Goal: Task Accomplishment & Management: Use online tool/utility

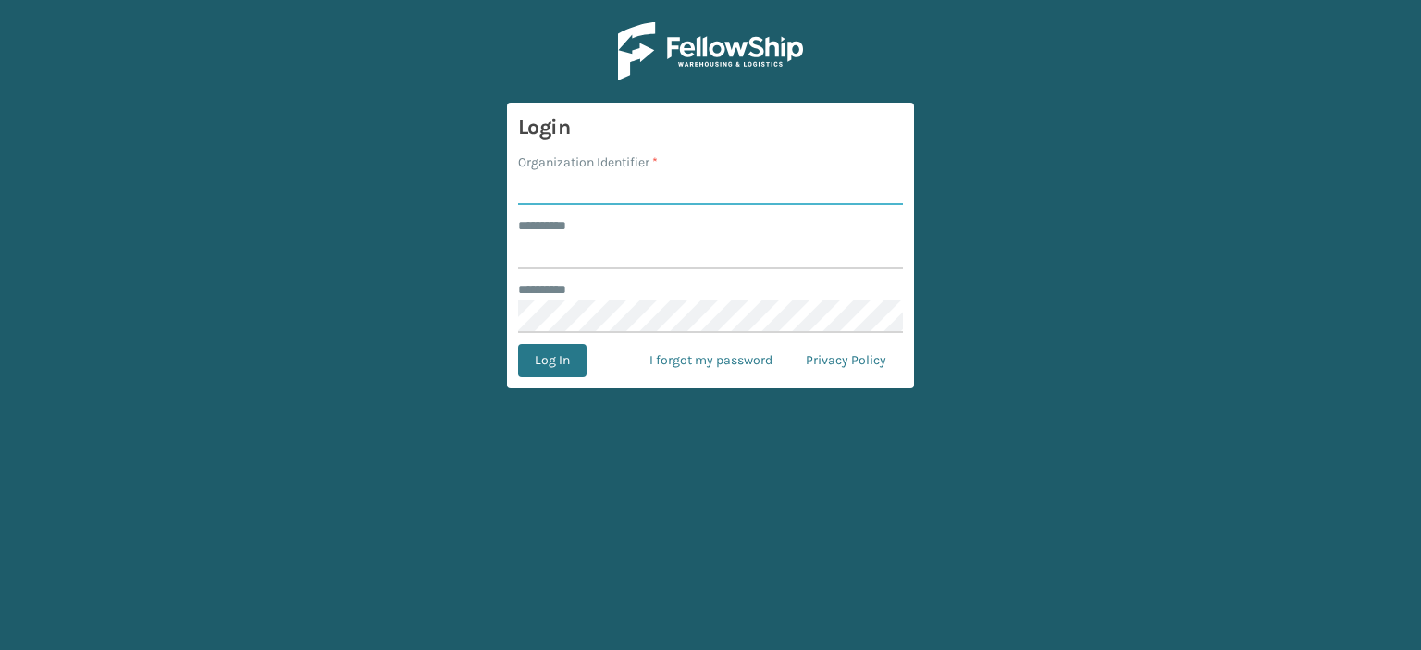
click at [729, 186] on input "Organization Identifier *" at bounding box center [710, 188] width 385 height 33
type input "fellowship - east"
click at [684, 247] on input "******** *" at bounding box center [710, 252] width 385 height 33
type input "****"
click at [518, 344] on button "Log In" at bounding box center [552, 360] width 68 height 33
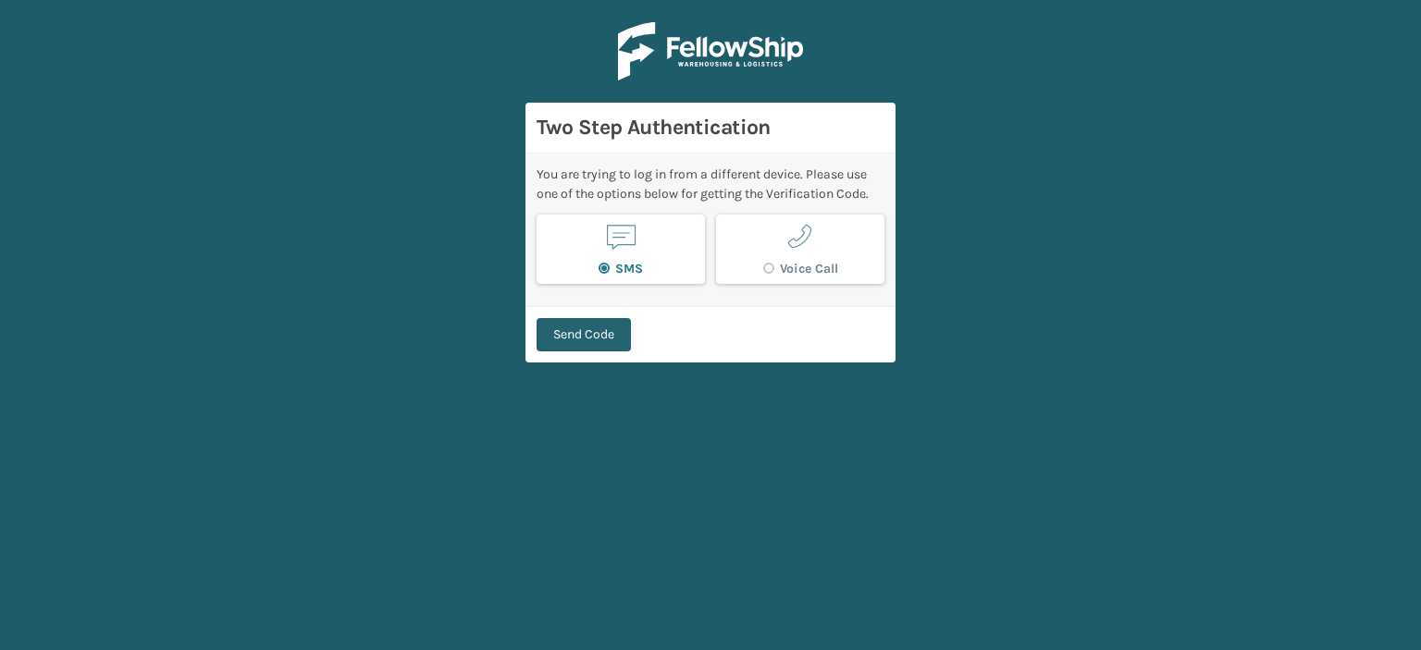
click at [598, 343] on button "Send Code" at bounding box center [583, 334] width 94 height 33
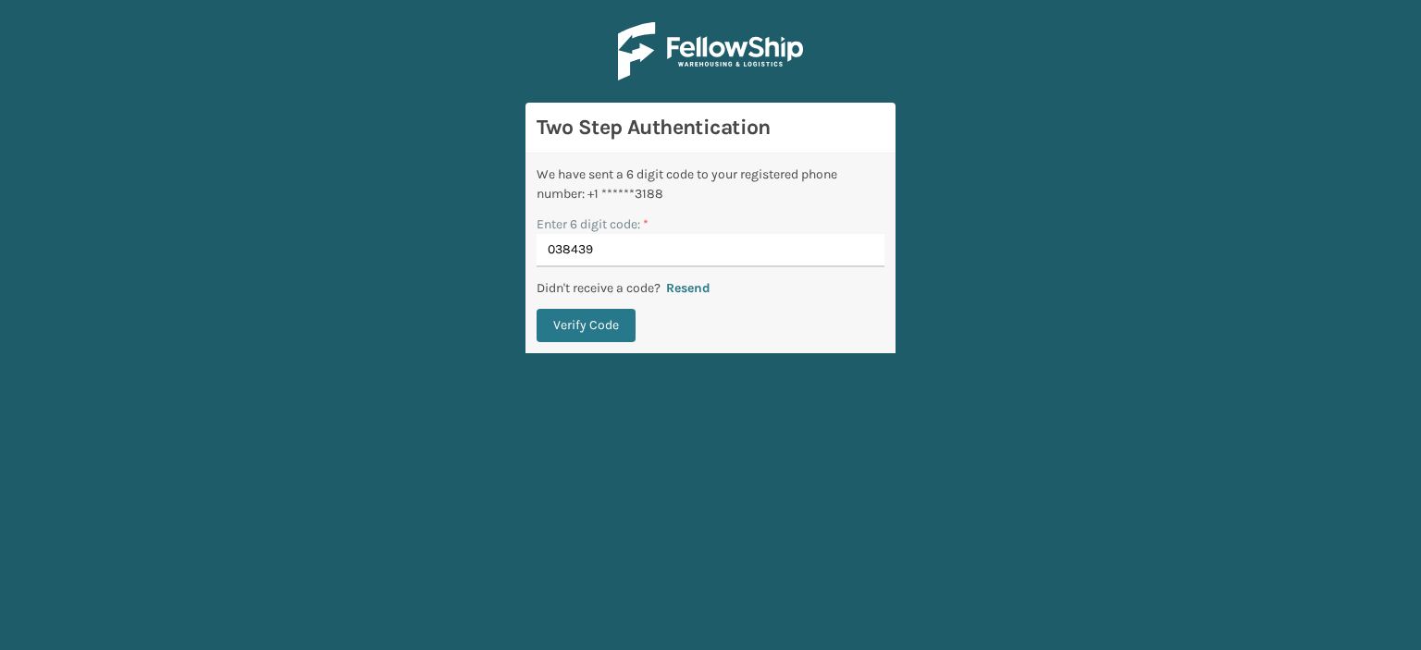
type input "038439"
click at [536, 309] on button "Verify Code" at bounding box center [585, 325] width 99 height 33
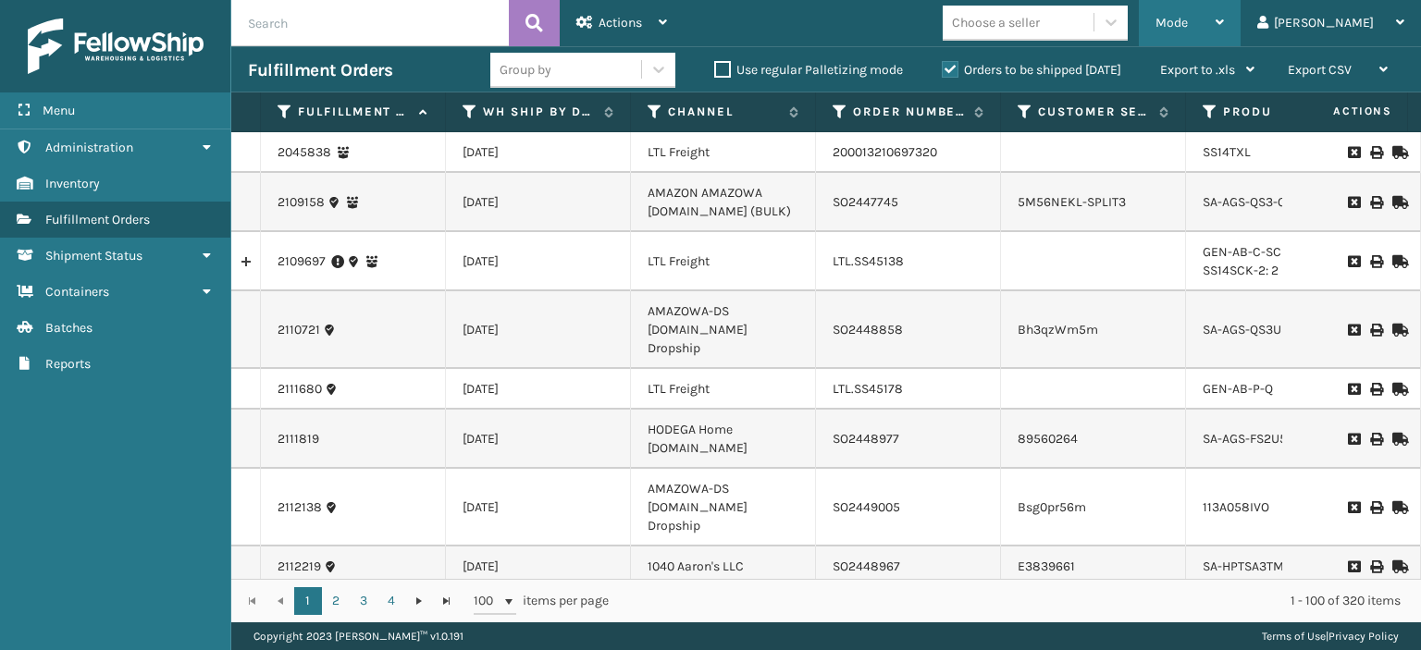
click at [1224, 32] on div "Mode" at bounding box center [1189, 23] width 68 height 46
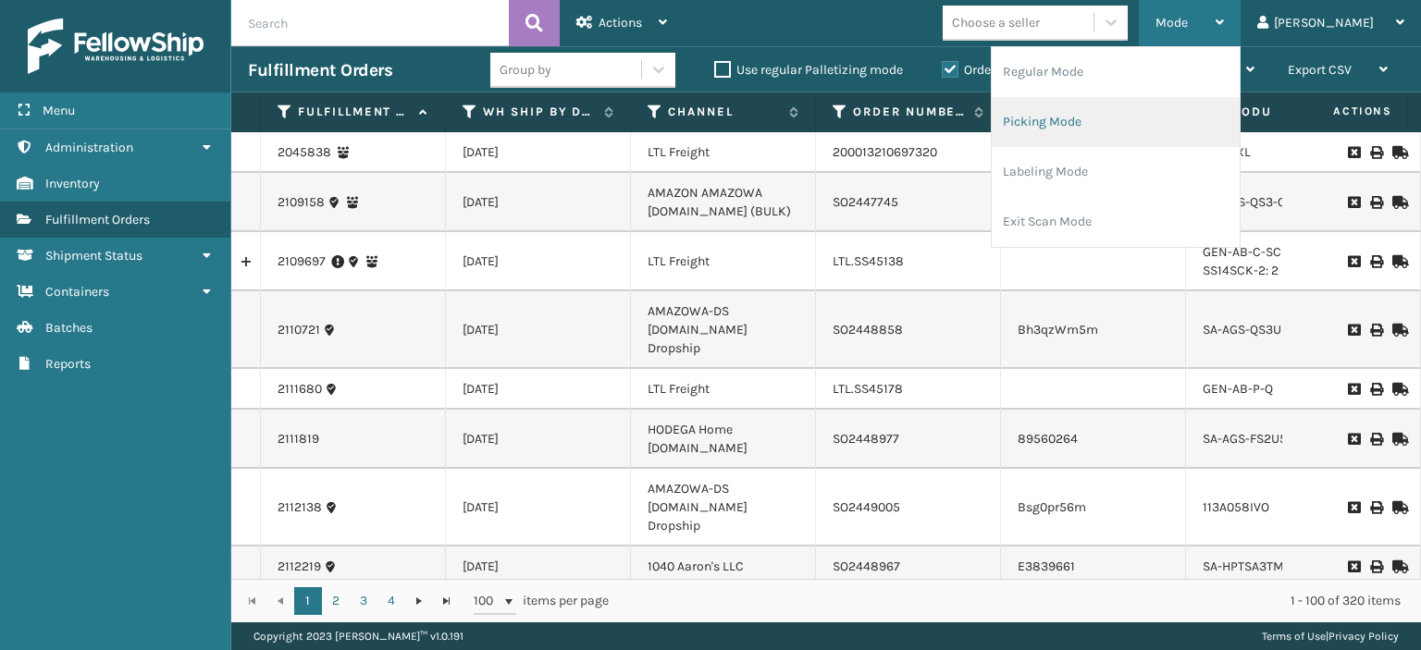
click at [1221, 114] on li "Picking Mode" at bounding box center [1115, 122] width 248 height 50
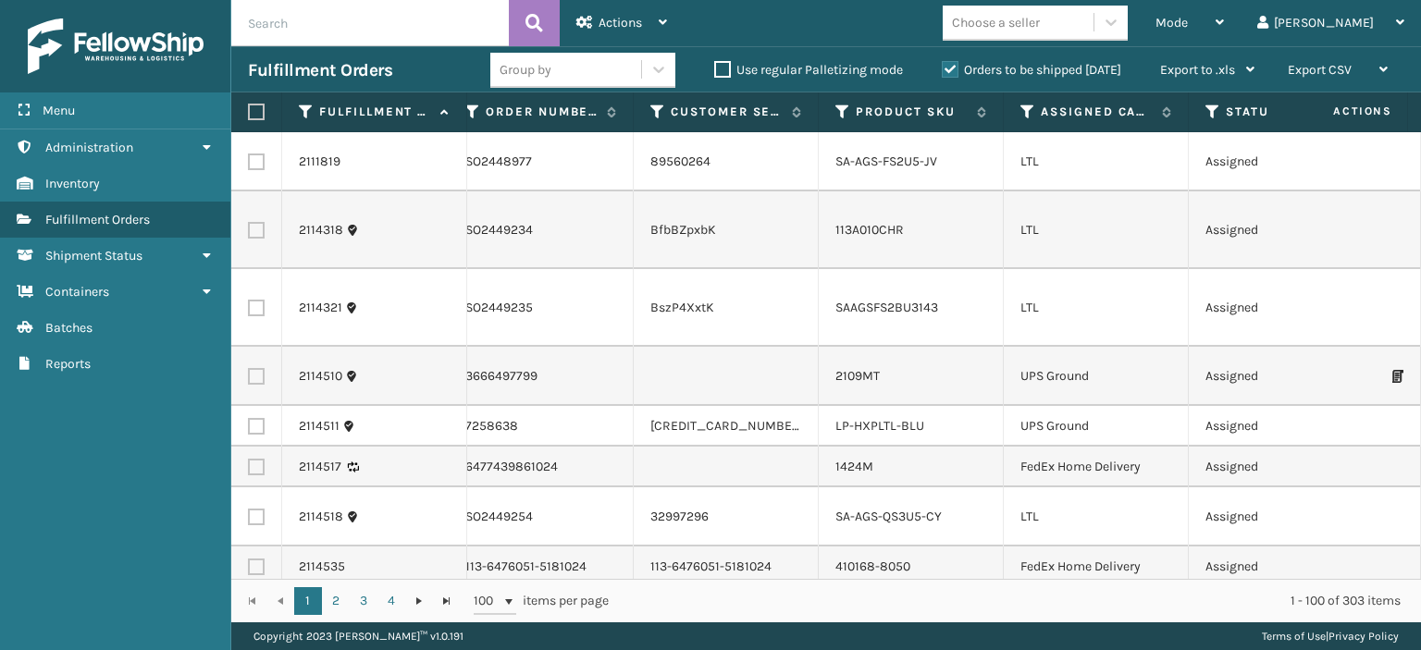
scroll to position [0, 486]
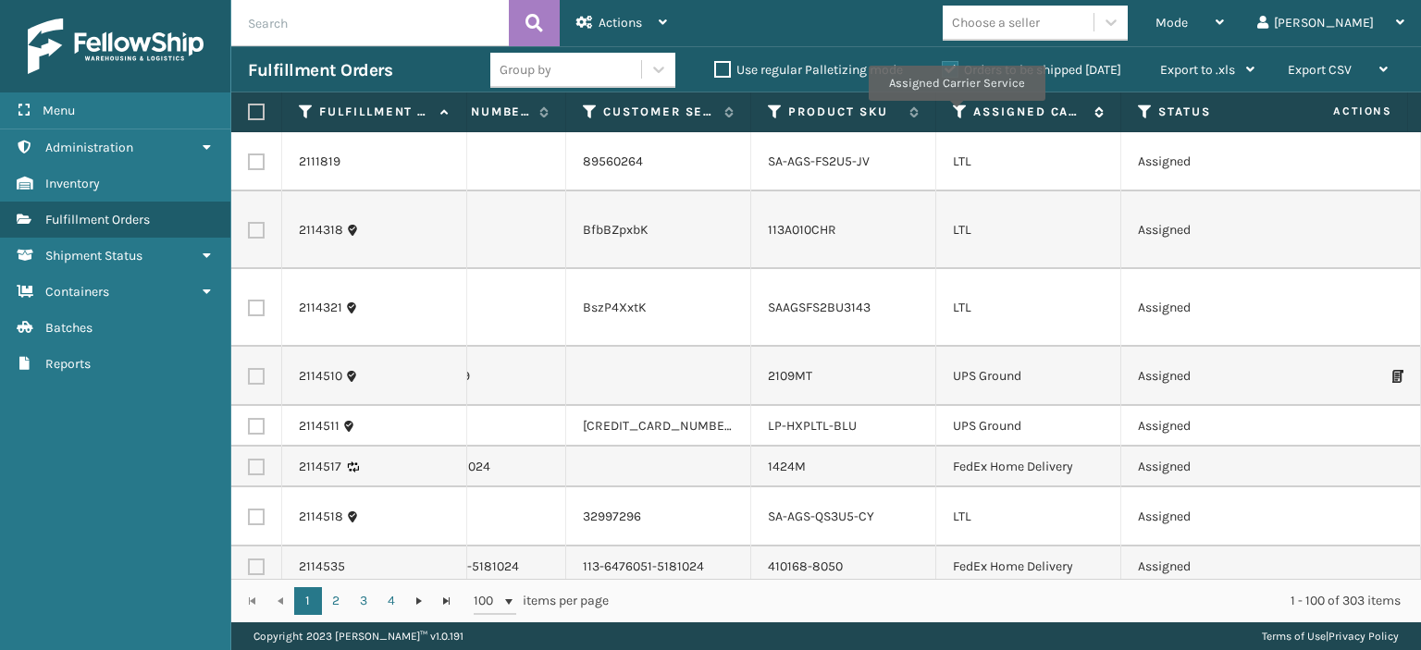
click at [955, 114] on icon at bounding box center [960, 112] width 15 height 17
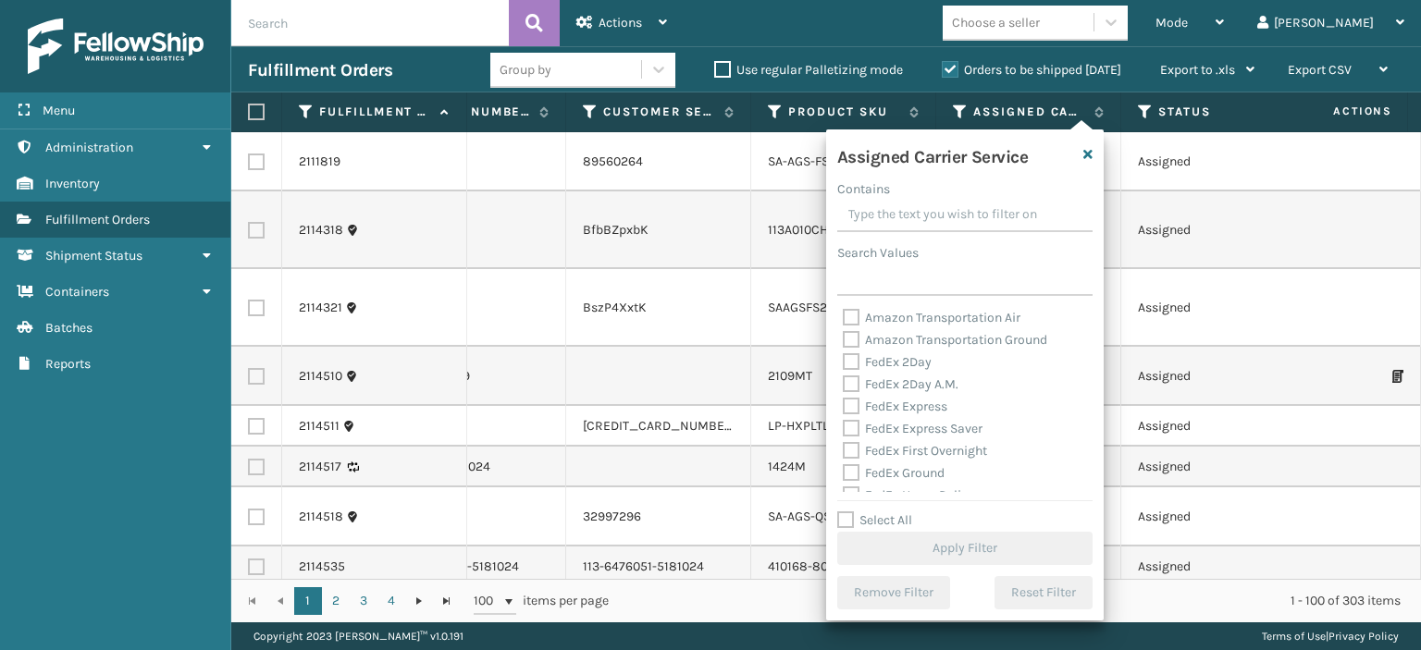
click at [847, 360] on label "FedEx 2Day" at bounding box center [887, 362] width 89 height 16
click at [843, 360] on input "FedEx 2Day" at bounding box center [843, 357] width 1 height 12
checkbox input "true"
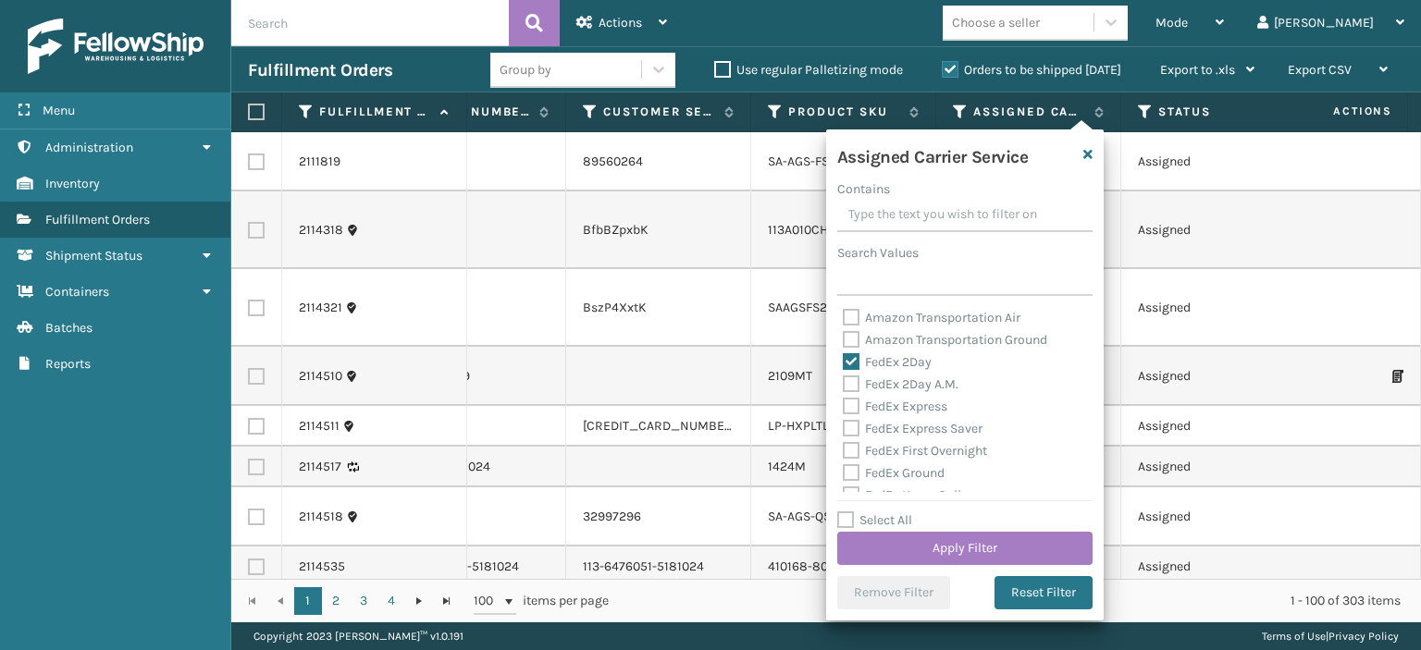
click at [846, 380] on label "FedEx 2Day A.M." at bounding box center [901, 384] width 116 height 16
click at [843, 380] on input "FedEx 2Day A.M." at bounding box center [843, 380] width 1 height 12
checkbox input "true"
click at [852, 405] on label "FedEx Express" at bounding box center [895, 407] width 105 height 16
click at [843, 405] on input "FedEx Express" at bounding box center [843, 402] width 1 height 12
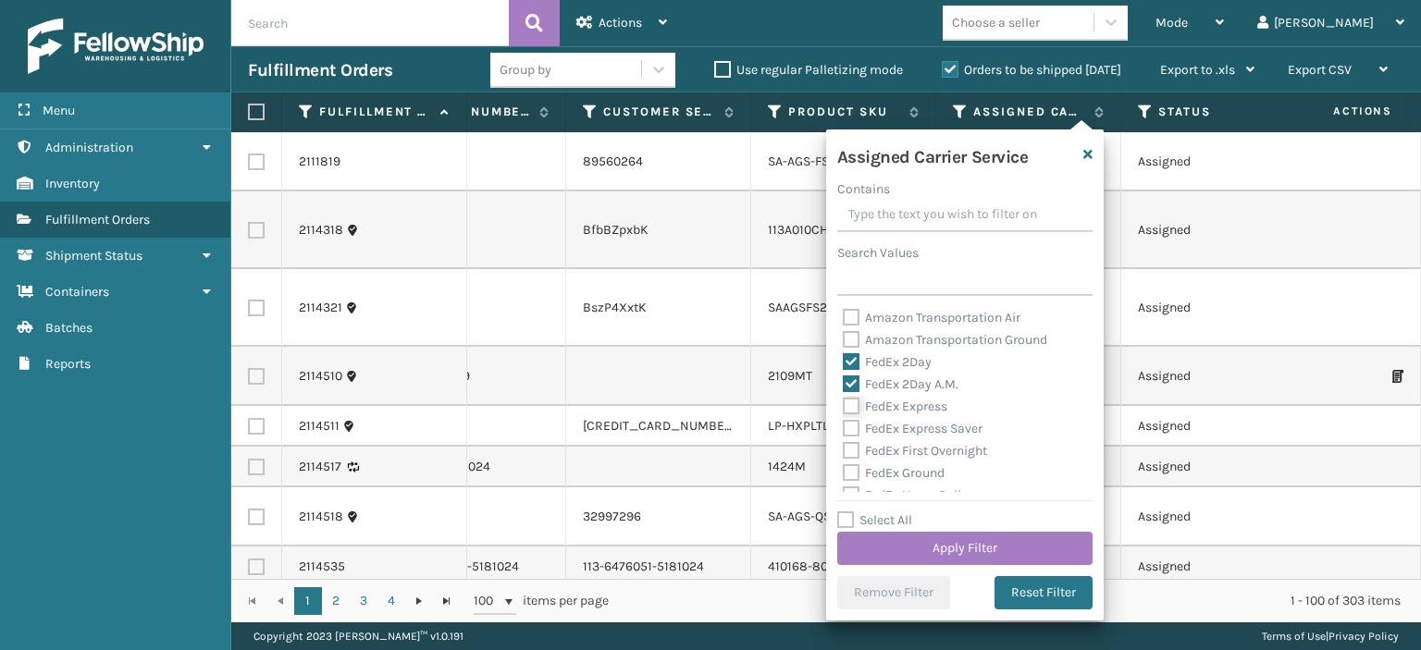
checkbox input "true"
click at [851, 428] on label "FedEx Express Saver" at bounding box center [913, 429] width 140 height 16
click at [843, 428] on input "FedEx Express Saver" at bounding box center [843, 424] width 1 height 12
checkbox input "true"
click at [853, 447] on label "FedEx First Overnight" at bounding box center [915, 451] width 144 height 16
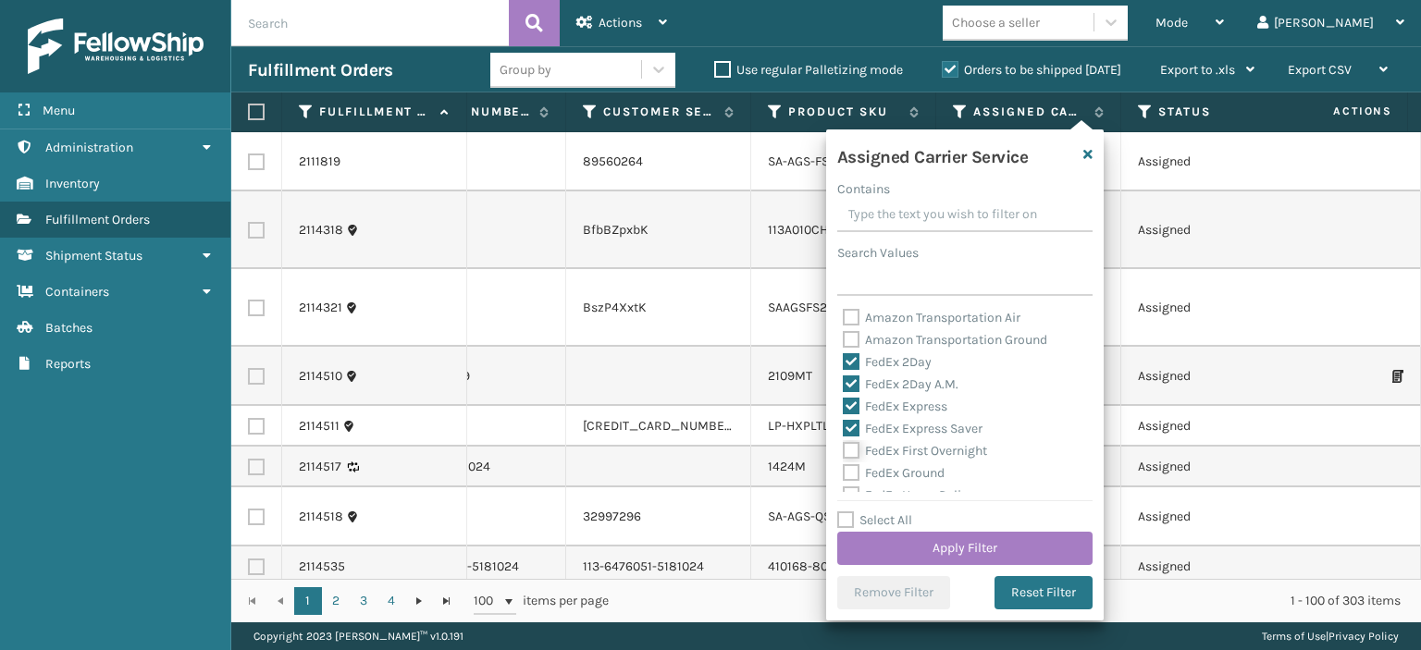
click at [843, 447] on input "FedEx First Overnight" at bounding box center [843, 446] width 1 height 12
checkbox input "true"
click at [854, 465] on label "FedEx Ground" at bounding box center [894, 473] width 102 height 16
click at [843, 465] on input "FedEx Ground" at bounding box center [843, 468] width 1 height 12
checkbox input "true"
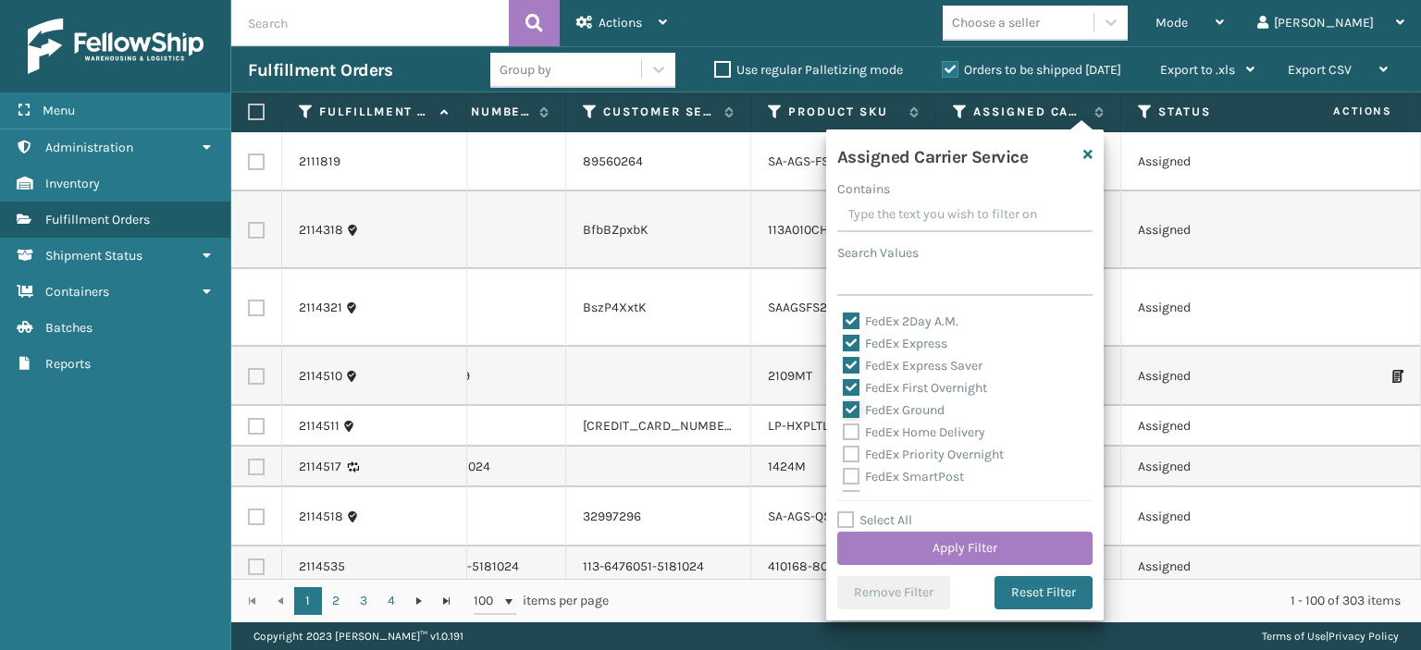
scroll to position [65, 0]
click at [850, 424] on label "FedEx Home Delivery" at bounding box center [914, 431] width 142 height 16
click at [843, 424] on input "FedEx Home Delivery" at bounding box center [843, 426] width 1 height 12
checkbox input "true"
click at [850, 447] on label "FedEx Priority Overnight" at bounding box center [923, 453] width 161 height 16
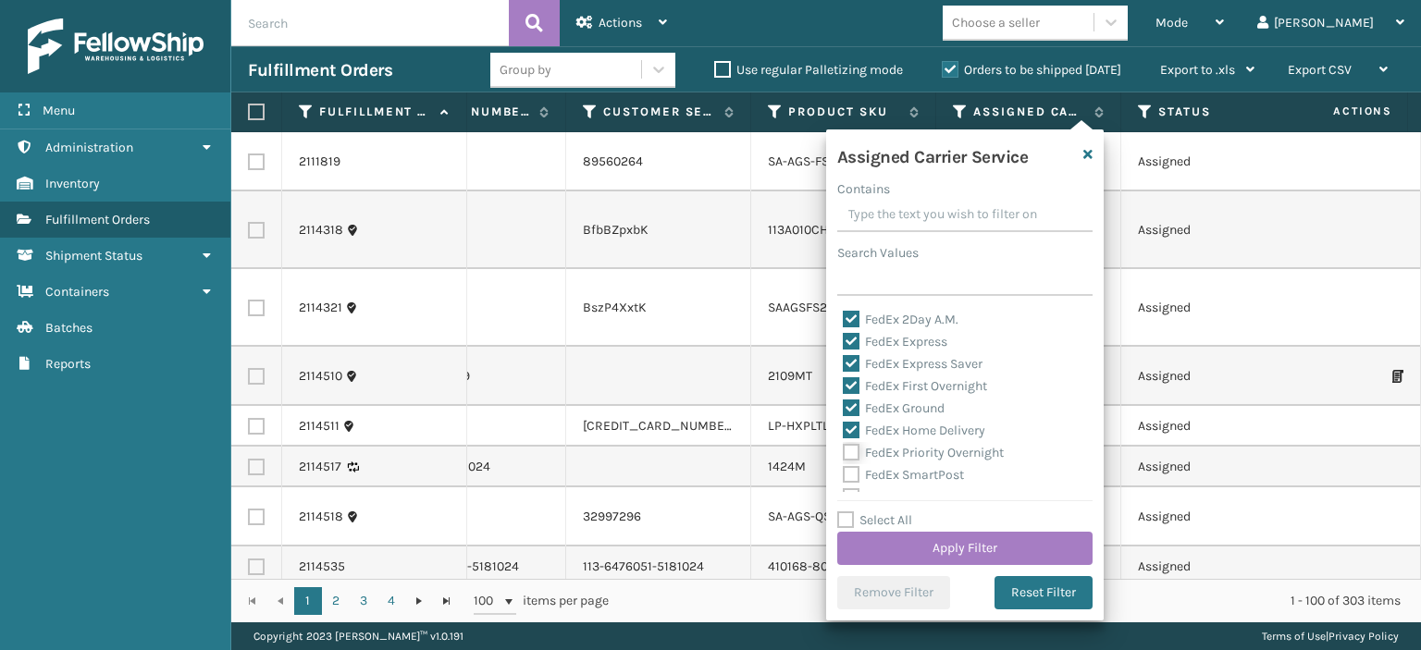
click at [843, 447] on input "FedEx Priority Overnight" at bounding box center [843, 448] width 1 height 12
checkbox input "true"
click at [849, 473] on label "FedEx SmartPost" at bounding box center [903, 475] width 121 height 16
click at [843, 473] on input "FedEx SmartPost" at bounding box center [843, 470] width 1 height 12
checkbox input "true"
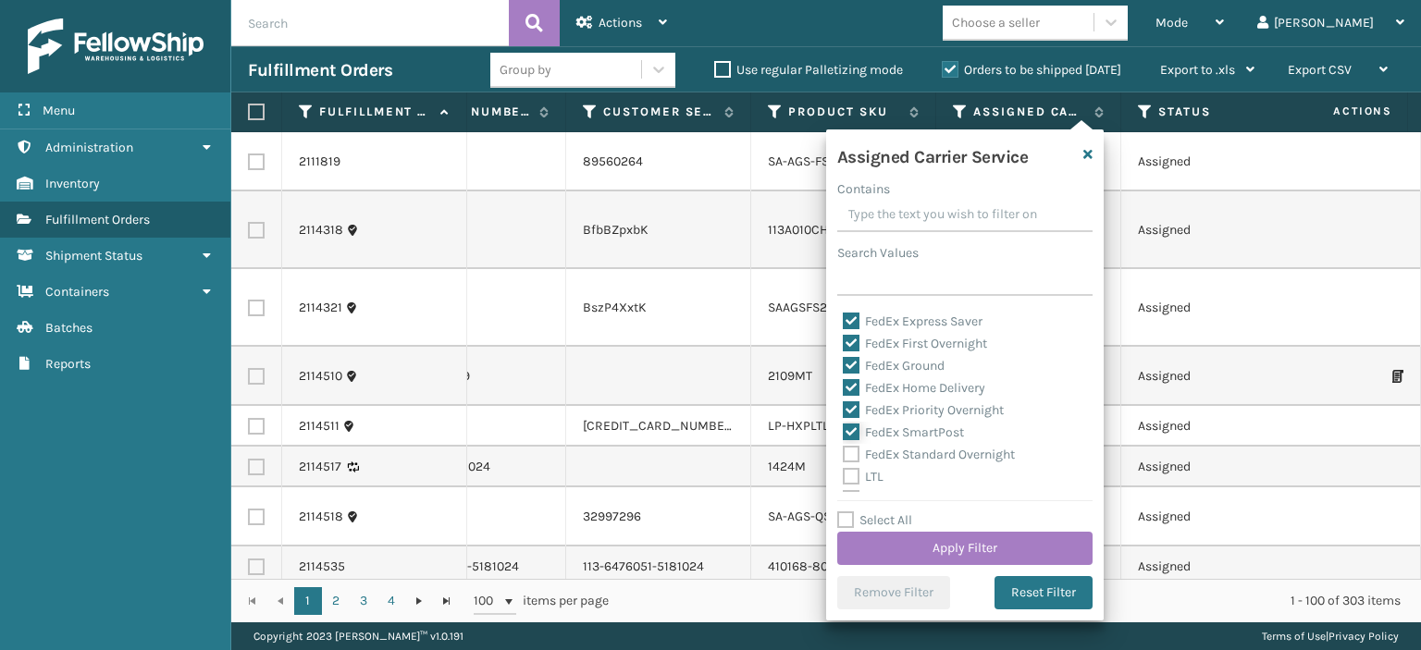
scroll to position [125, 0]
click at [850, 431] on label "FedEx Standard Overnight" at bounding box center [929, 437] width 172 height 16
click at [843, 431] on input "FedEx Standard Overnight" at bounding box center [843, 432] width 1 height 12
checkbox input "true"
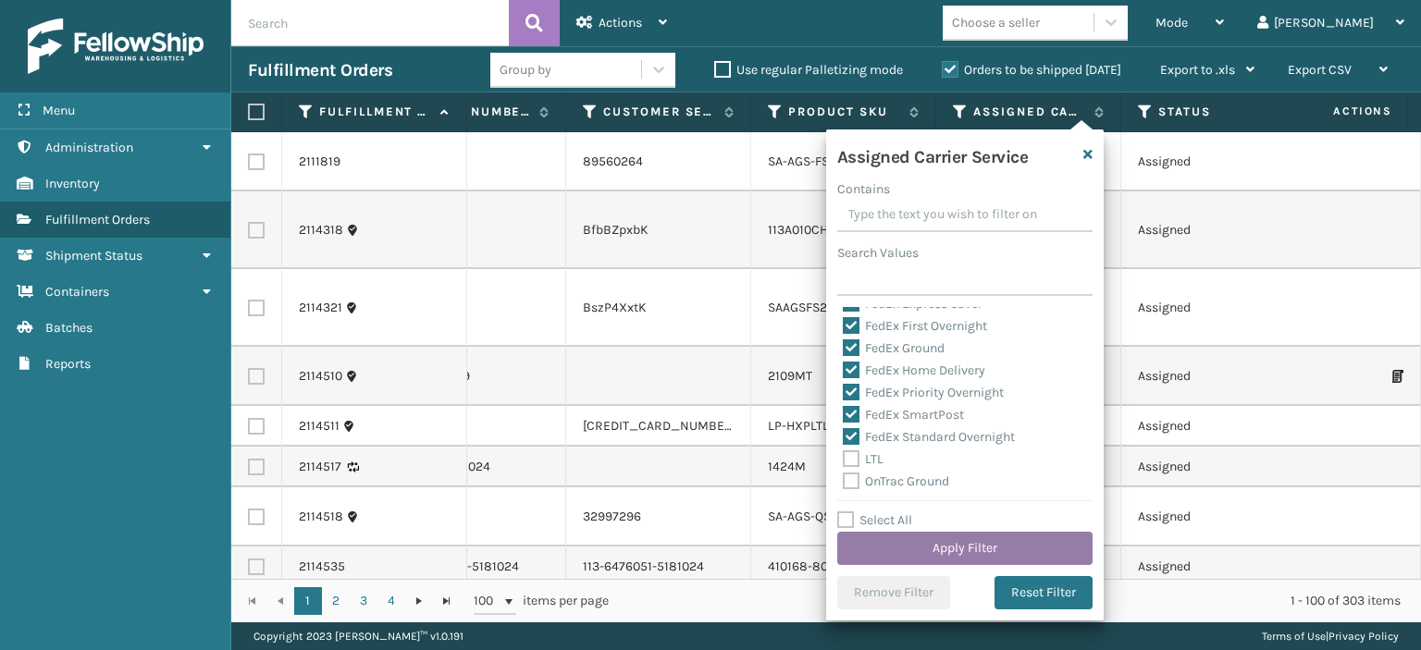
click at [878, 555] on button "Apply Filter" at bounding box center [964, 548] width 255 height 33
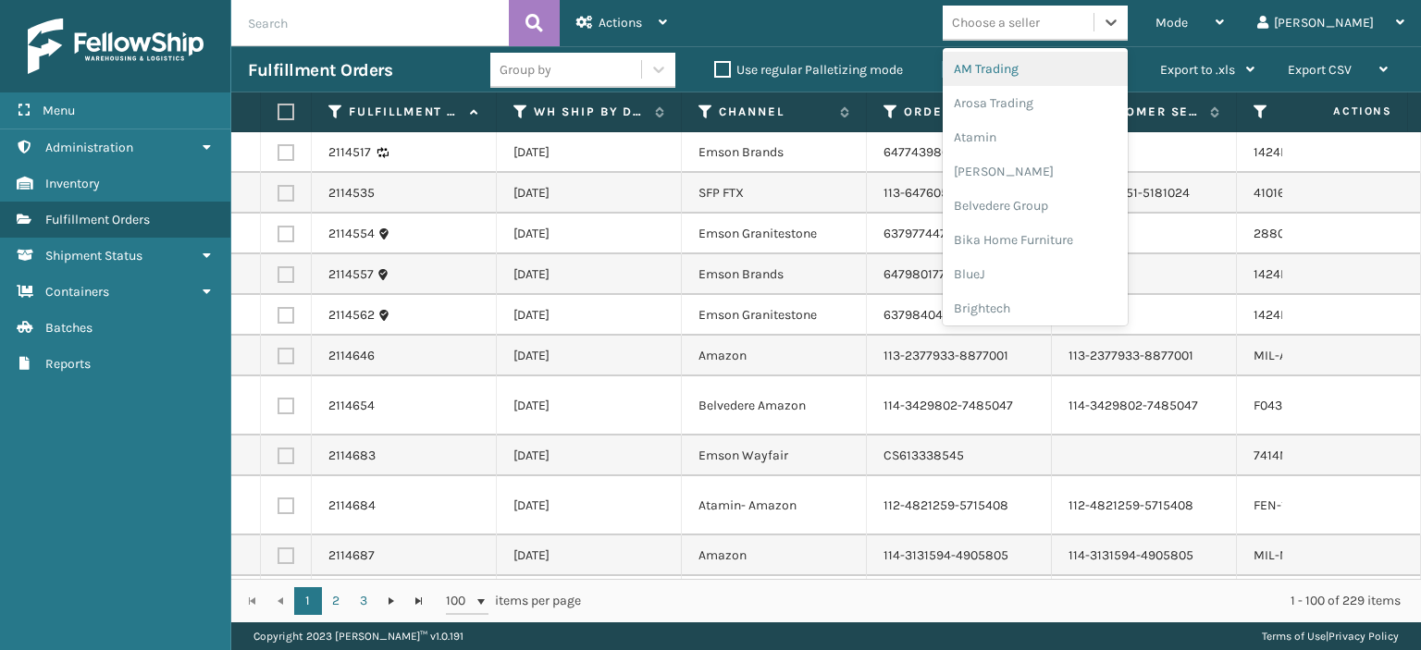
click at [1093, 14] on div "Choose a seller" at bounding box center [1017, 22] width 151 height 31
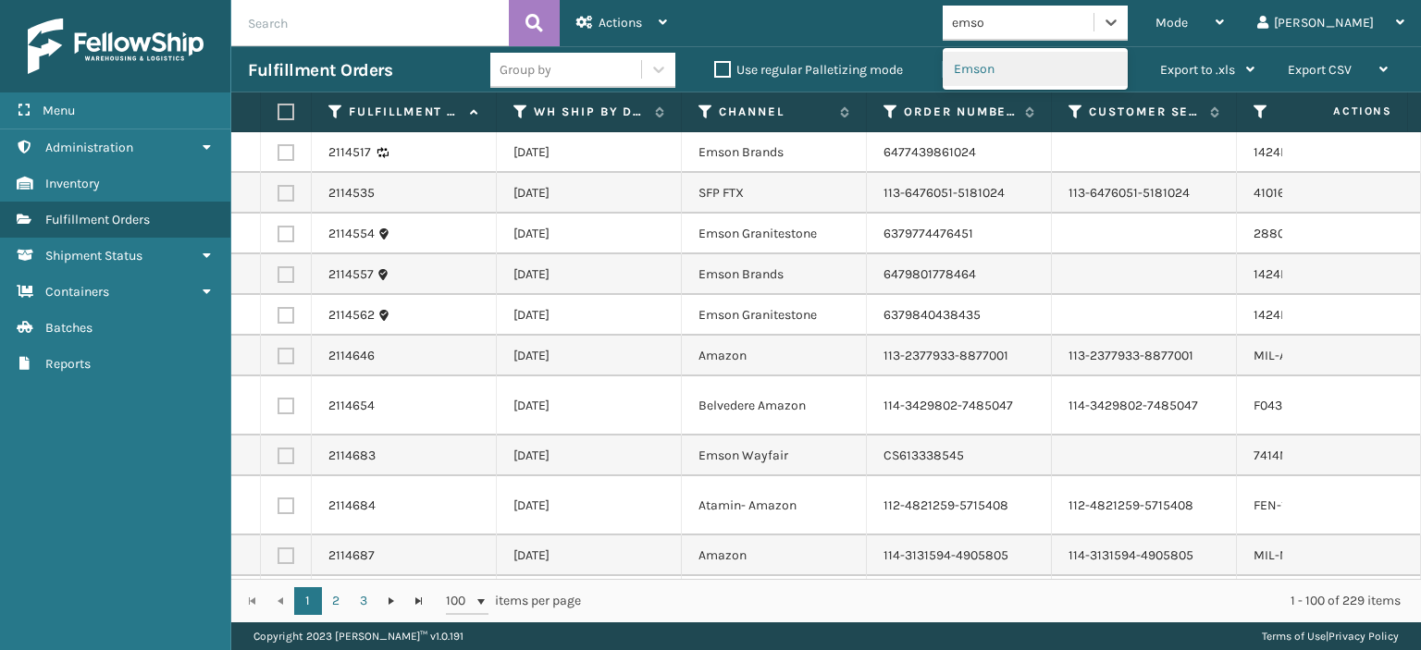
type input "emson"
click at [1114, 62] on div "Emson" at bounding box center [1034, 69] width 185 height 34
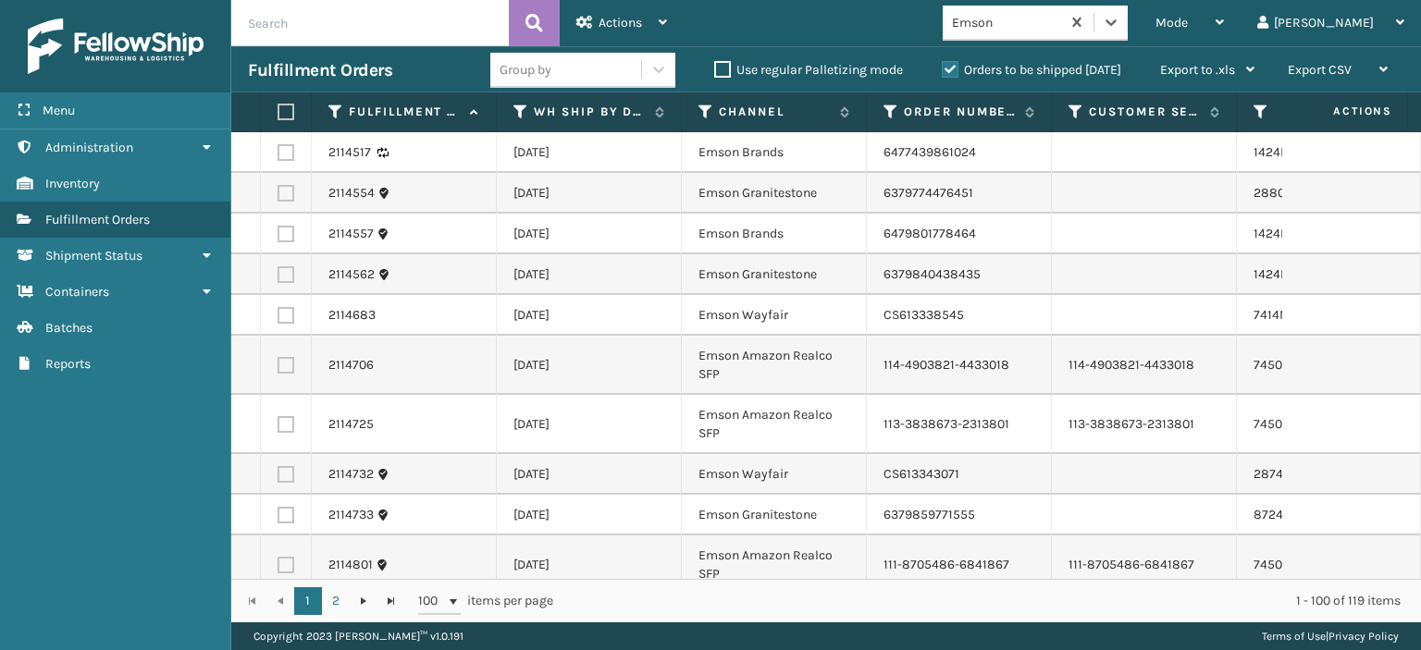
click at [282, 110] on label at bounding box center [282, 112] width 11 height 17
click at [278, 110] on input "checkbox" at bounding box center [277, 112] width 1 height 12
checkbox input "true"
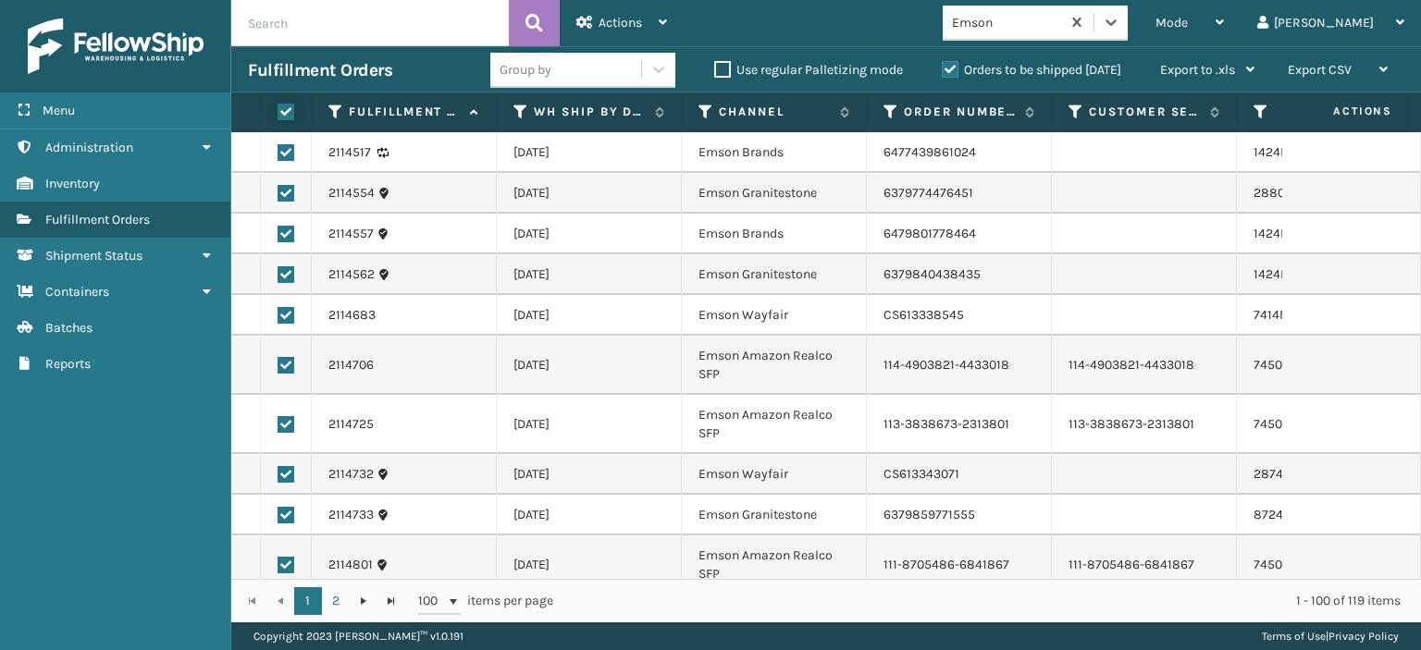
checkbox input "true"
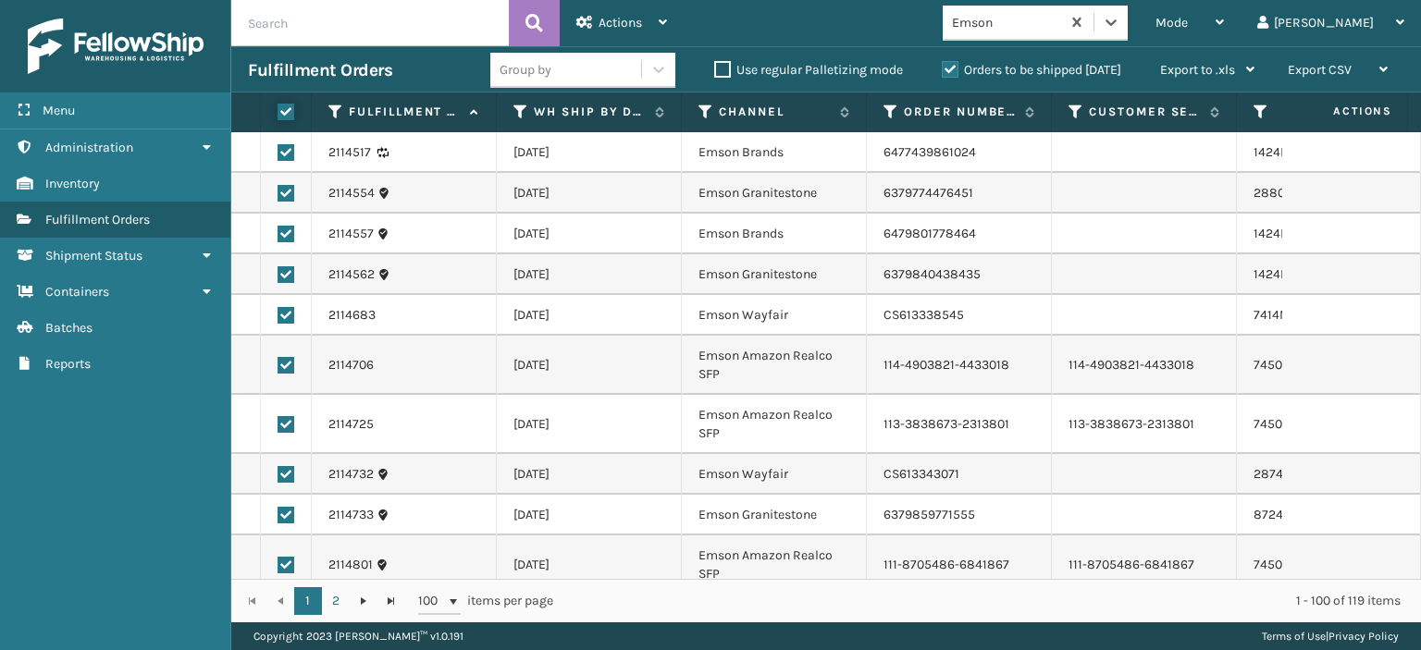
checkbox input "true"
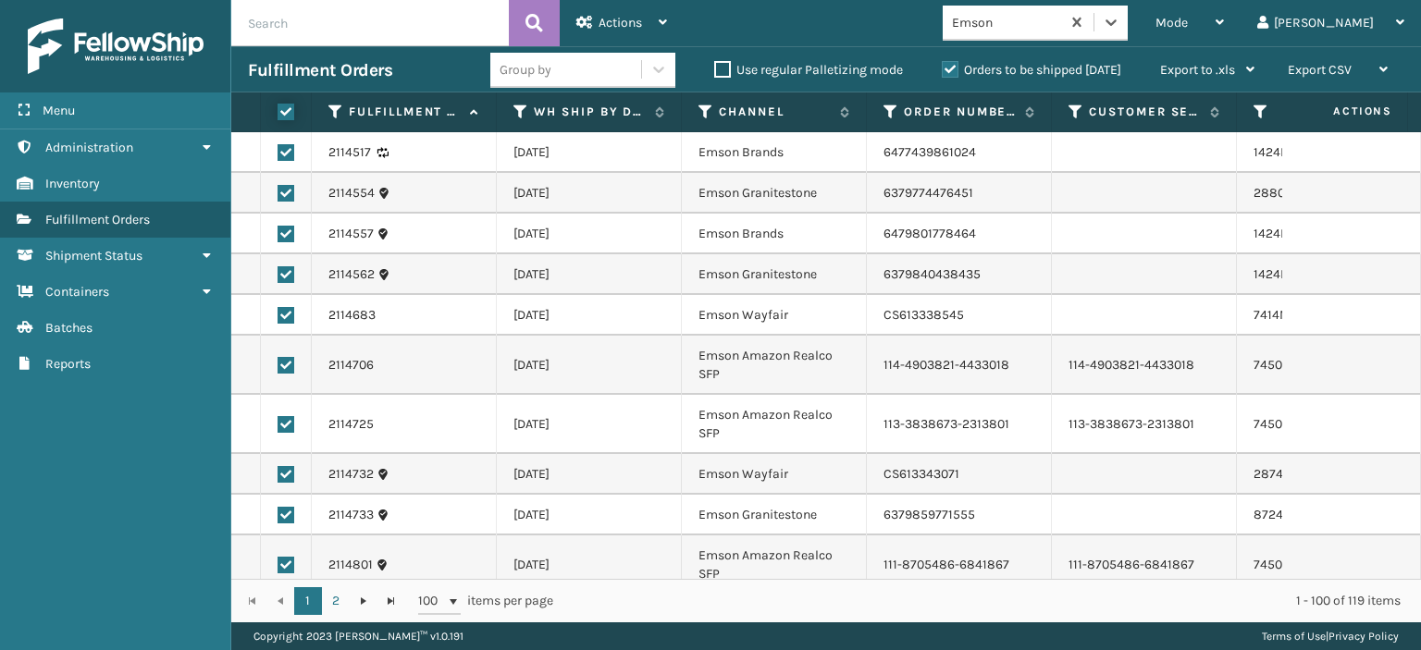
checkbox input "true"
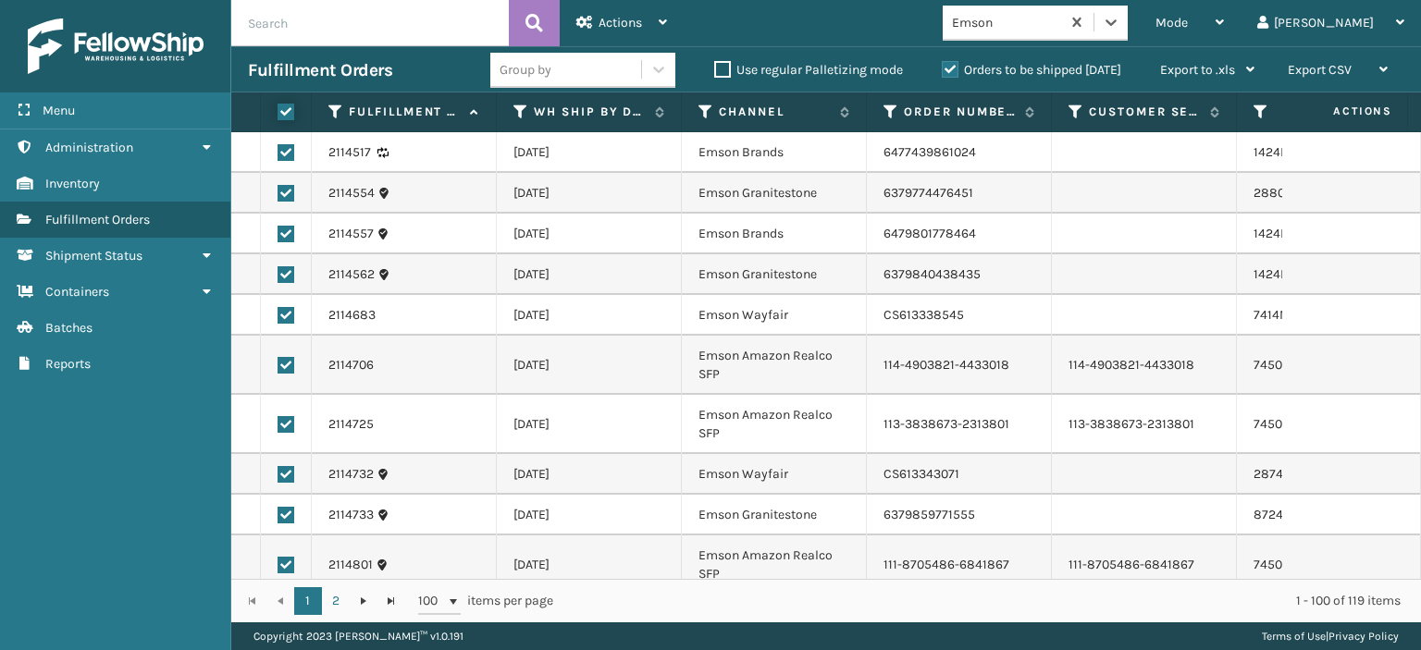
checkbox input "true"
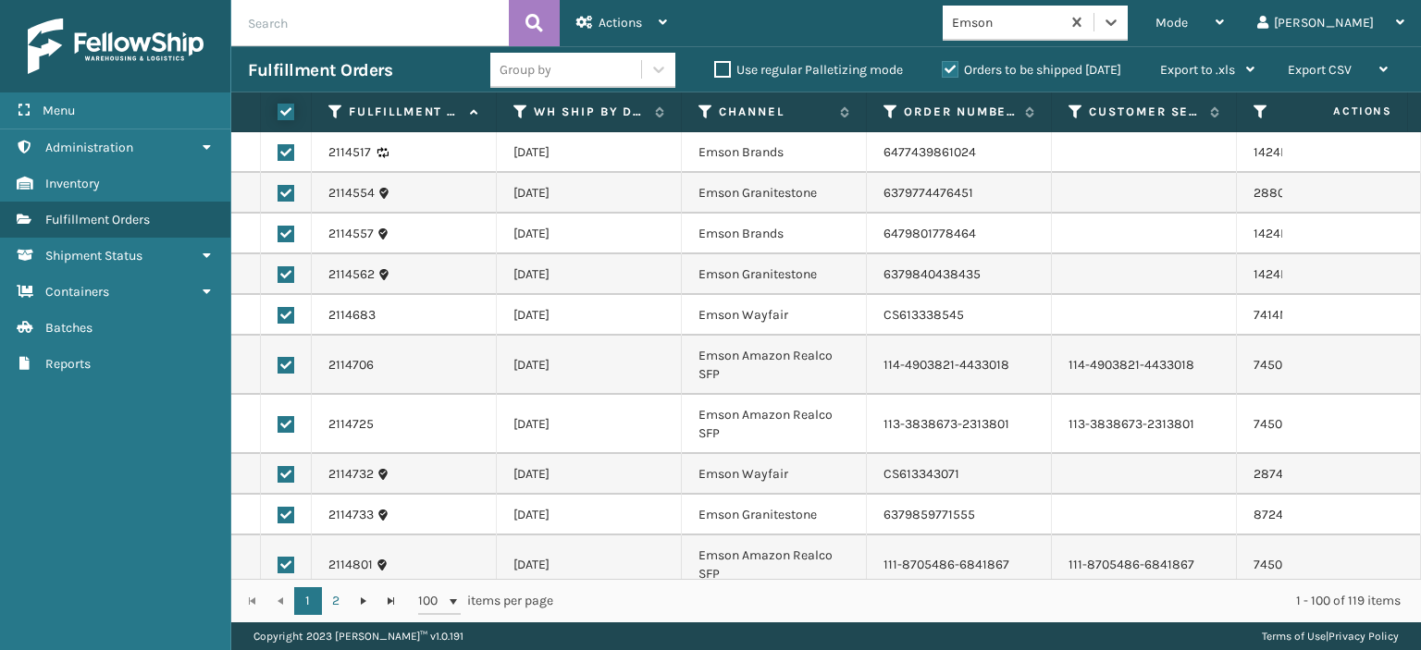
checkbox input "true"
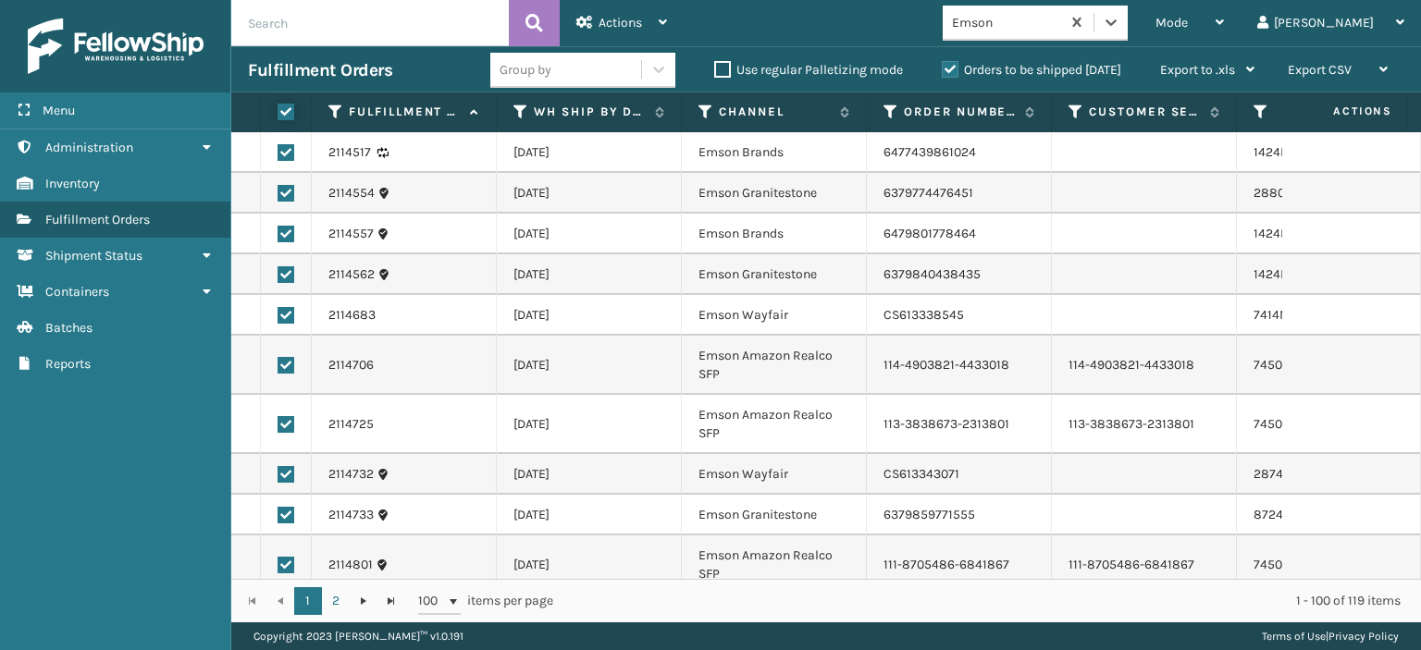
checkbox input "true"
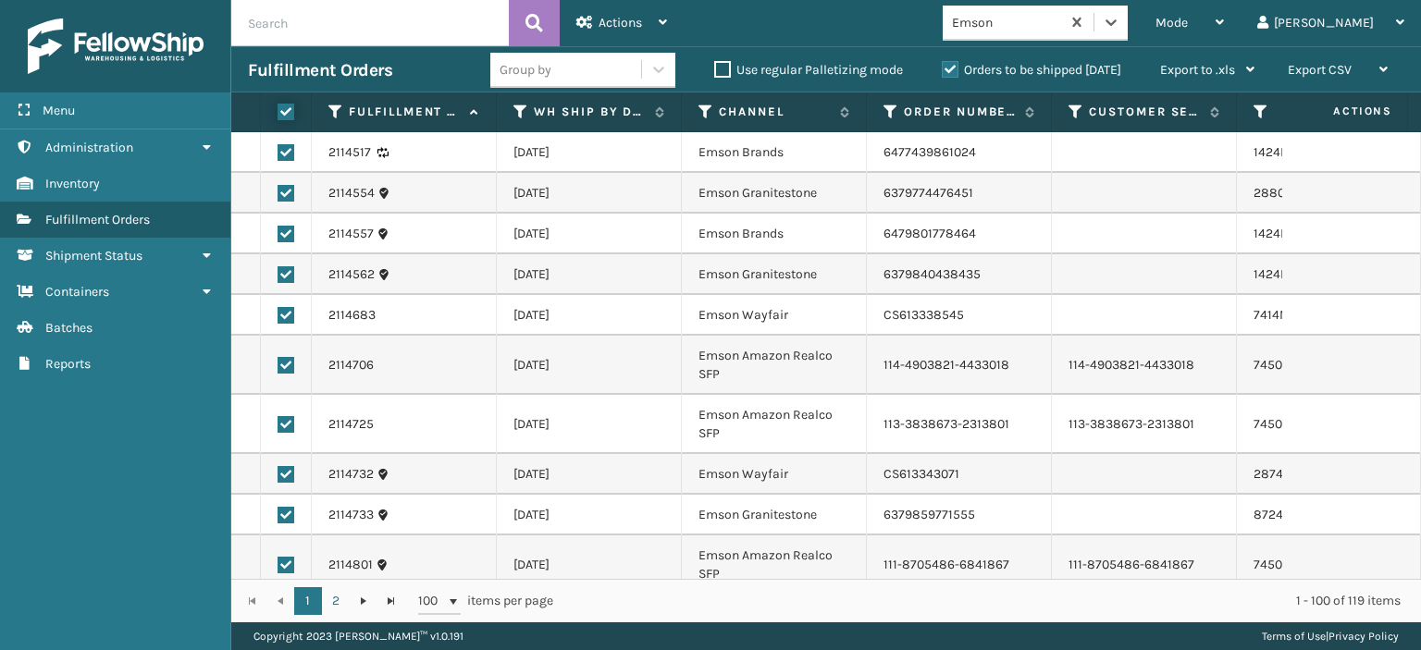
checkbox input "true"
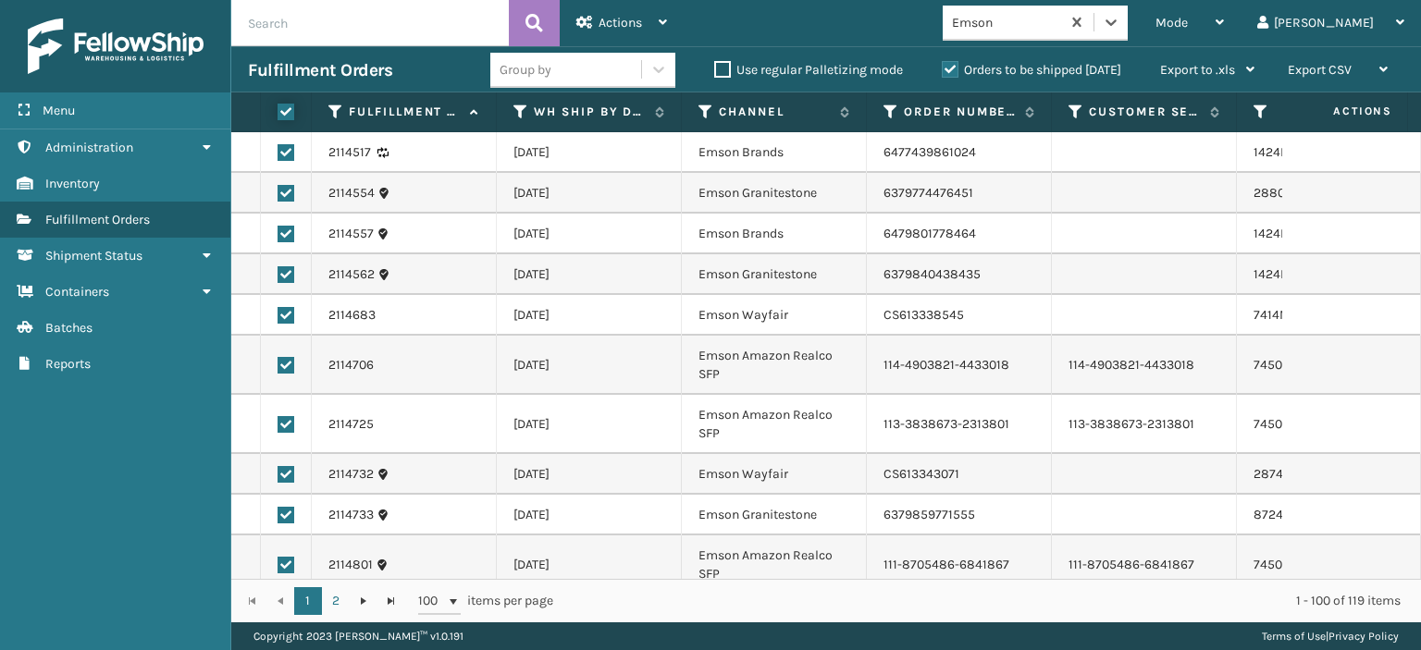
checkbox input "true"
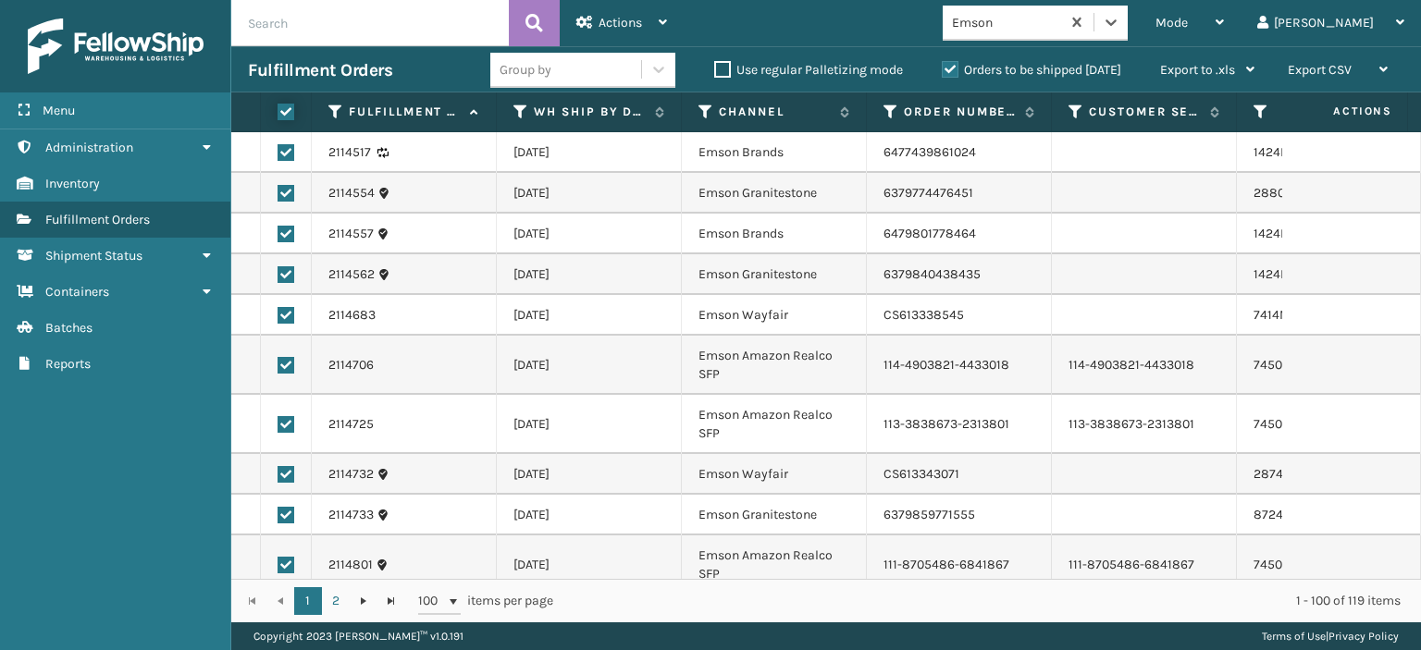
checkbox input "true"
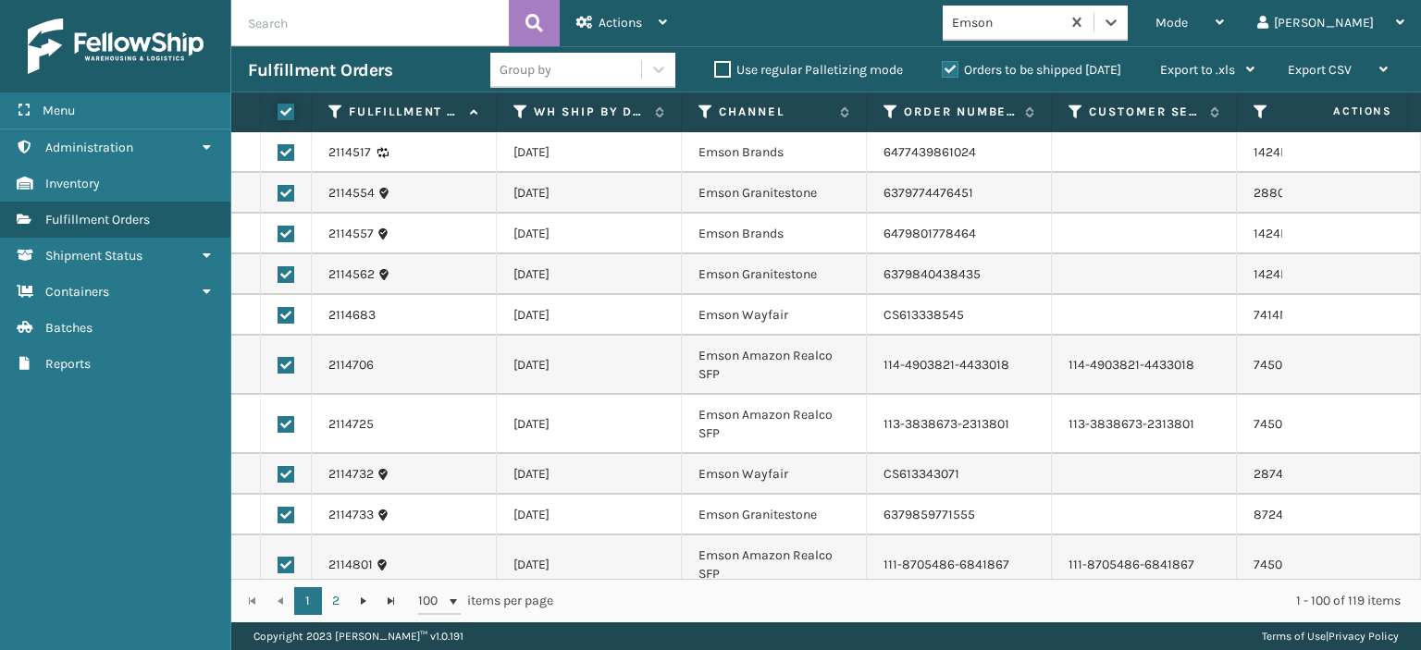
checkbox input "true"
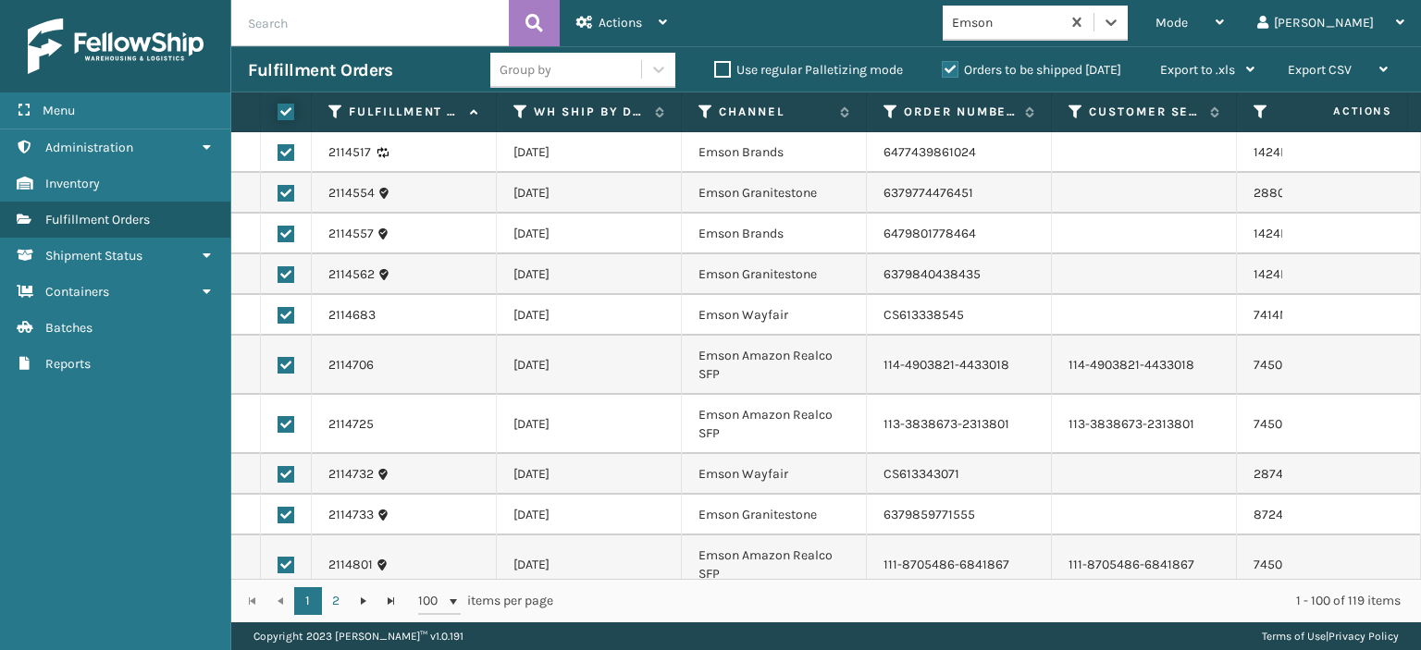
checkbox input "true"
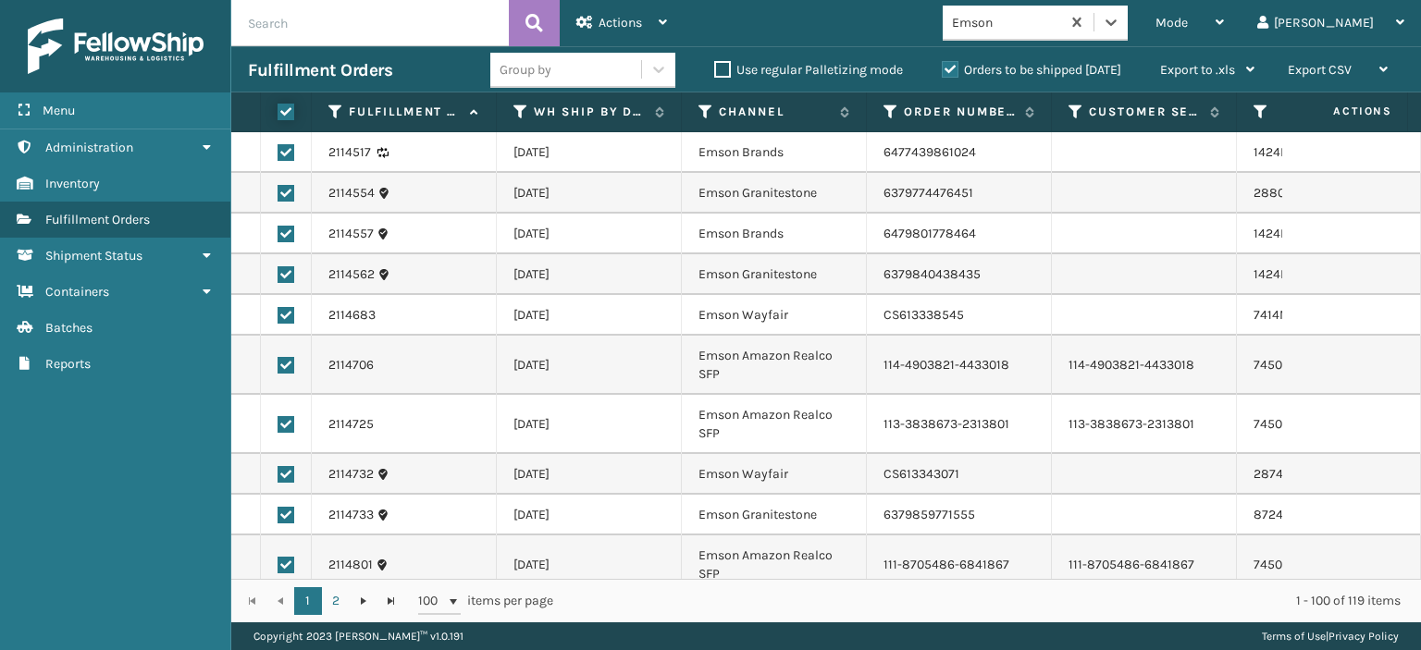
checkbox input "true"
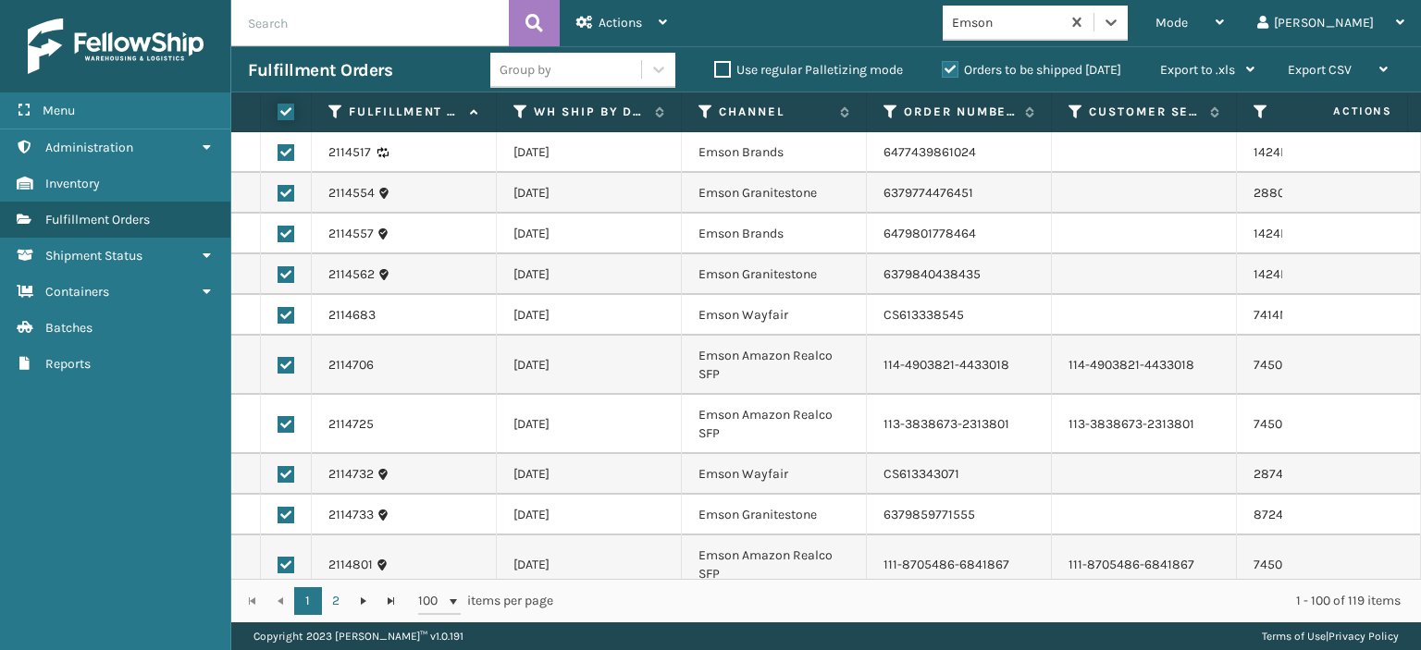
checkbox input "true"
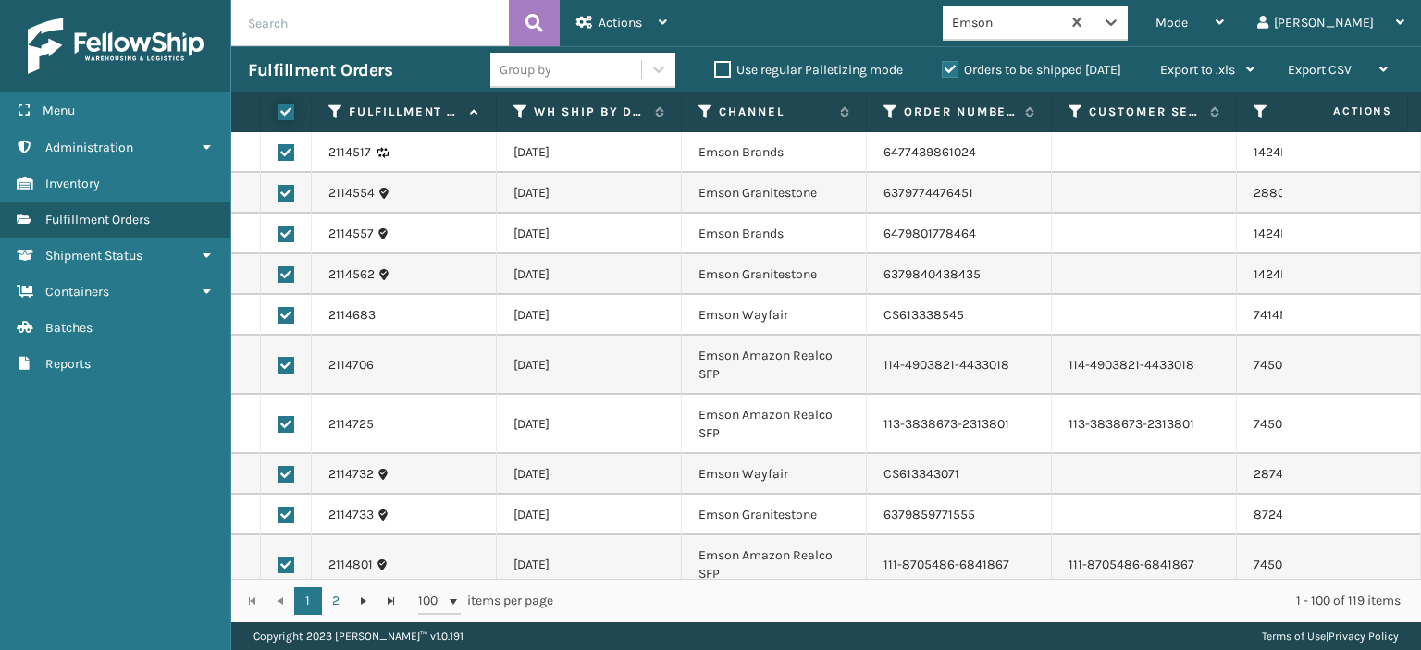
checkbox input "true"
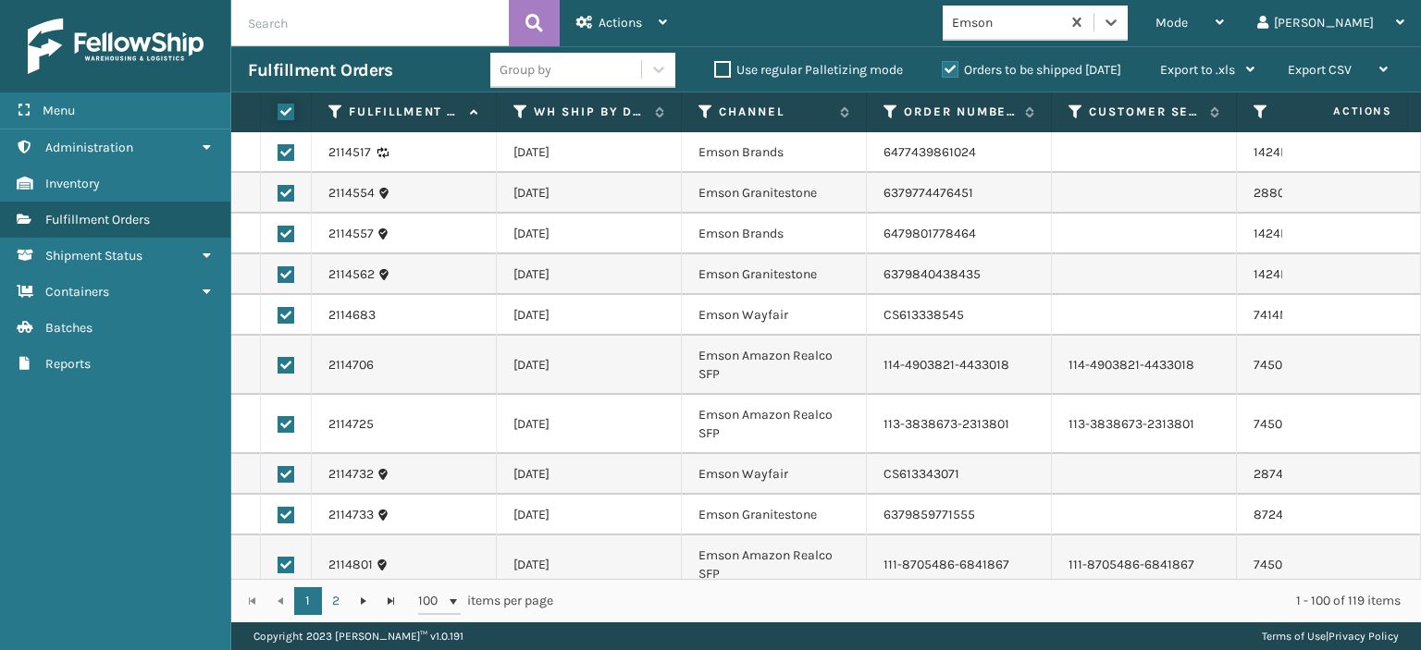
checkbox input "true"
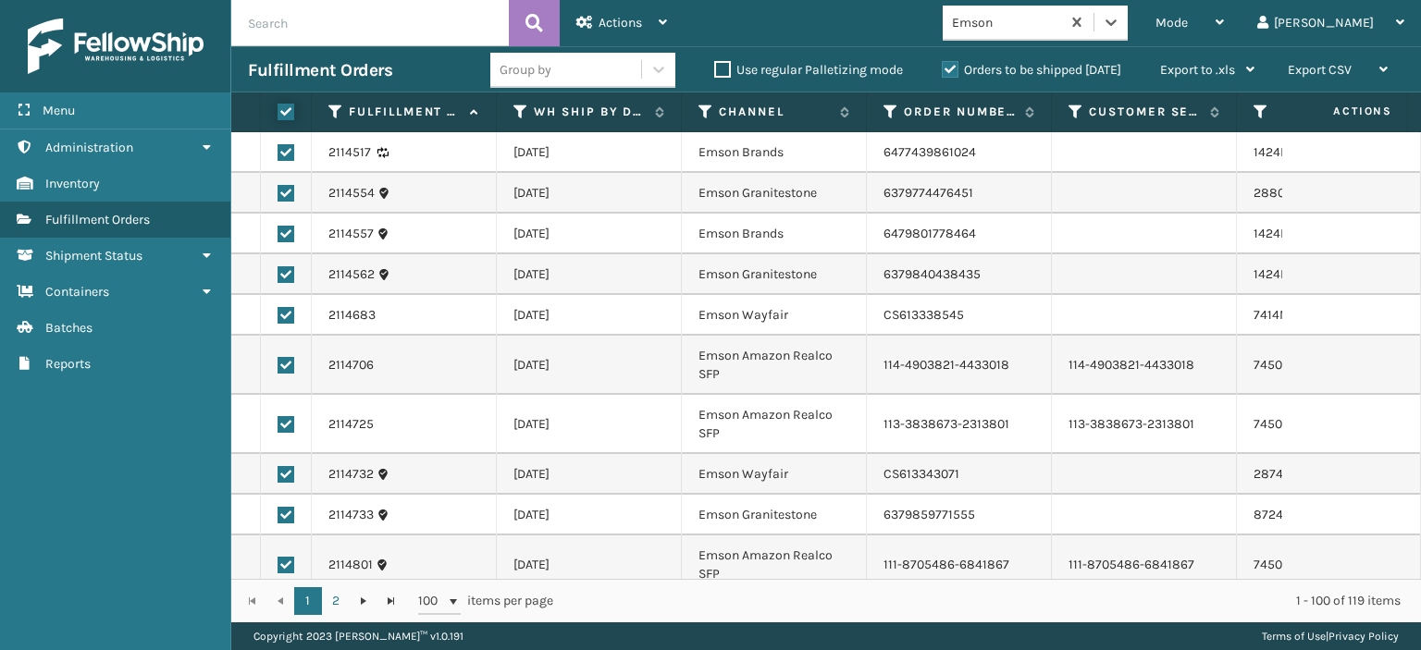
checkbox input "true"
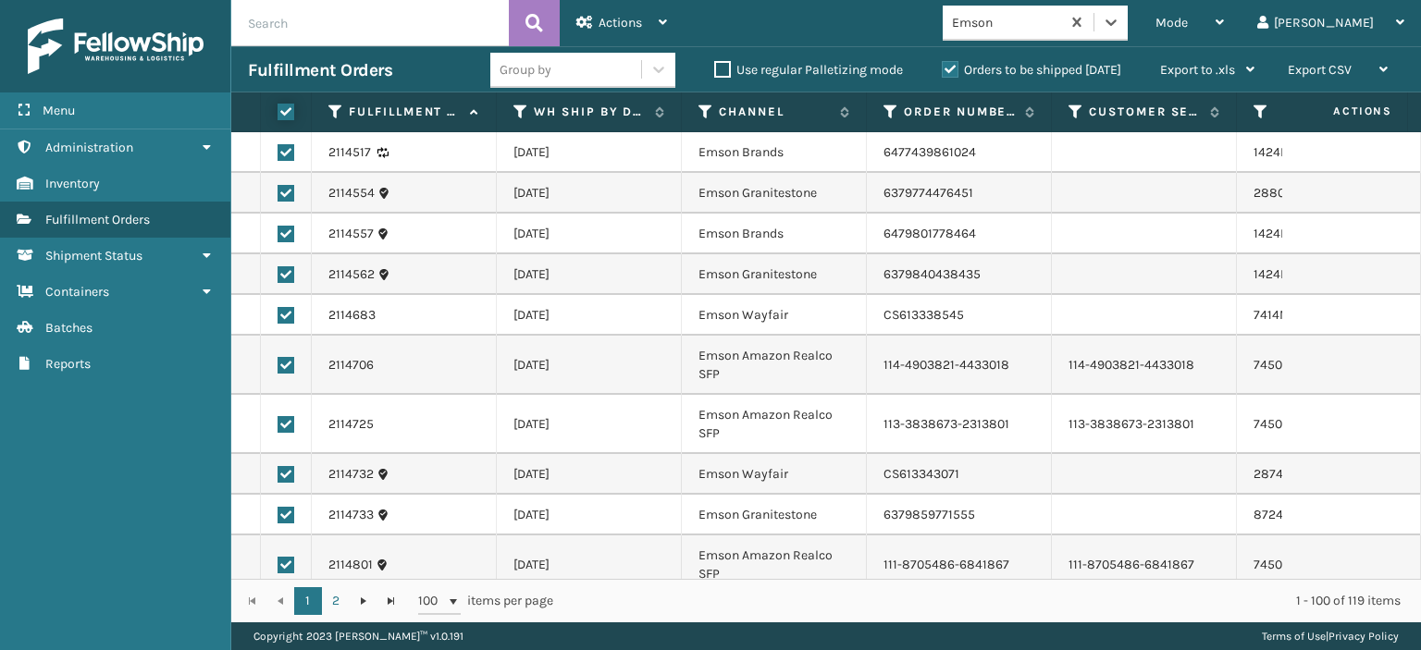
checkbox input "true"
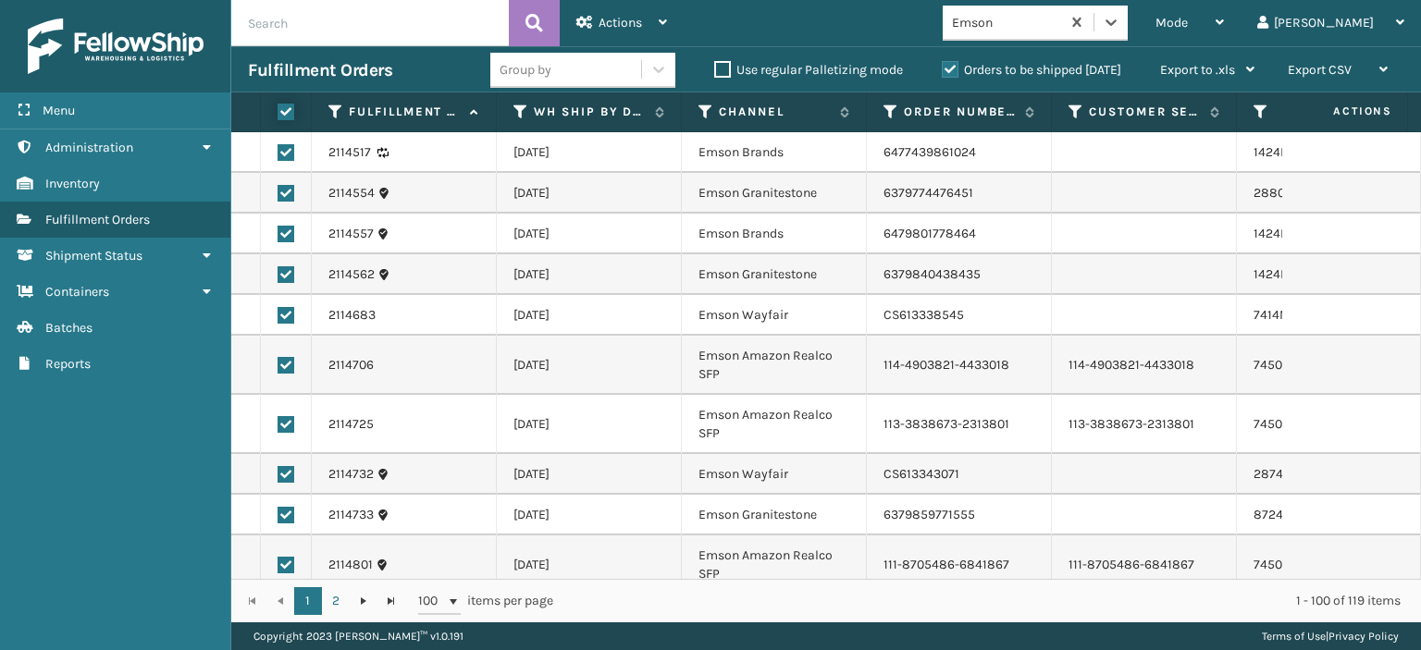
checkbox input "true"
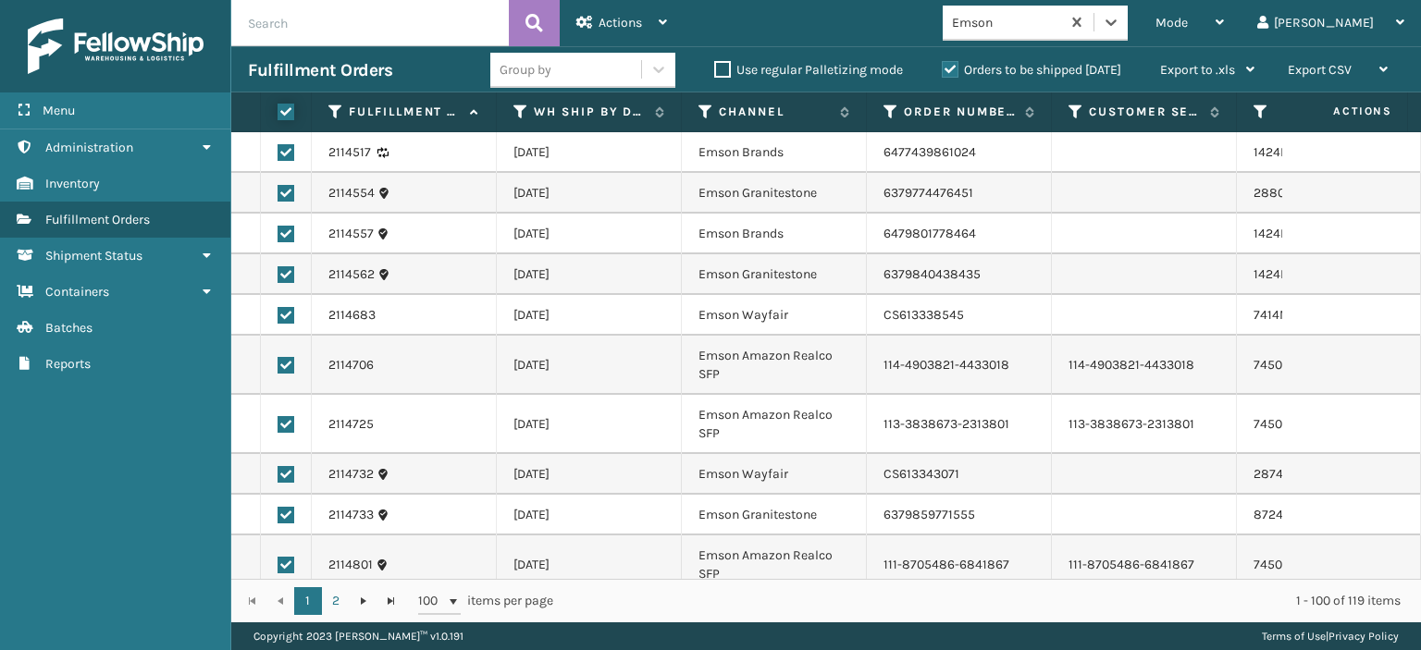
checkbox input "true"
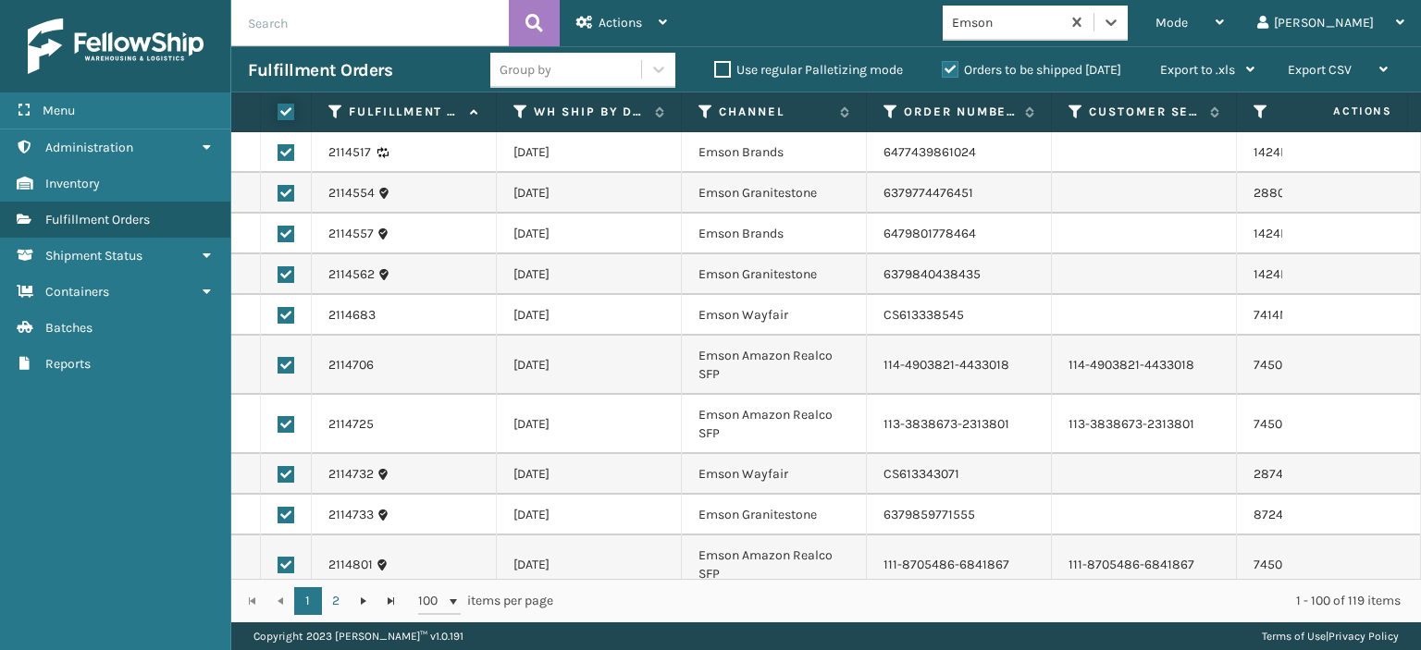
checkbox input "true"
click at [653, 25] on div "Actions" at bounding box center [621, 23] width 91 height 46
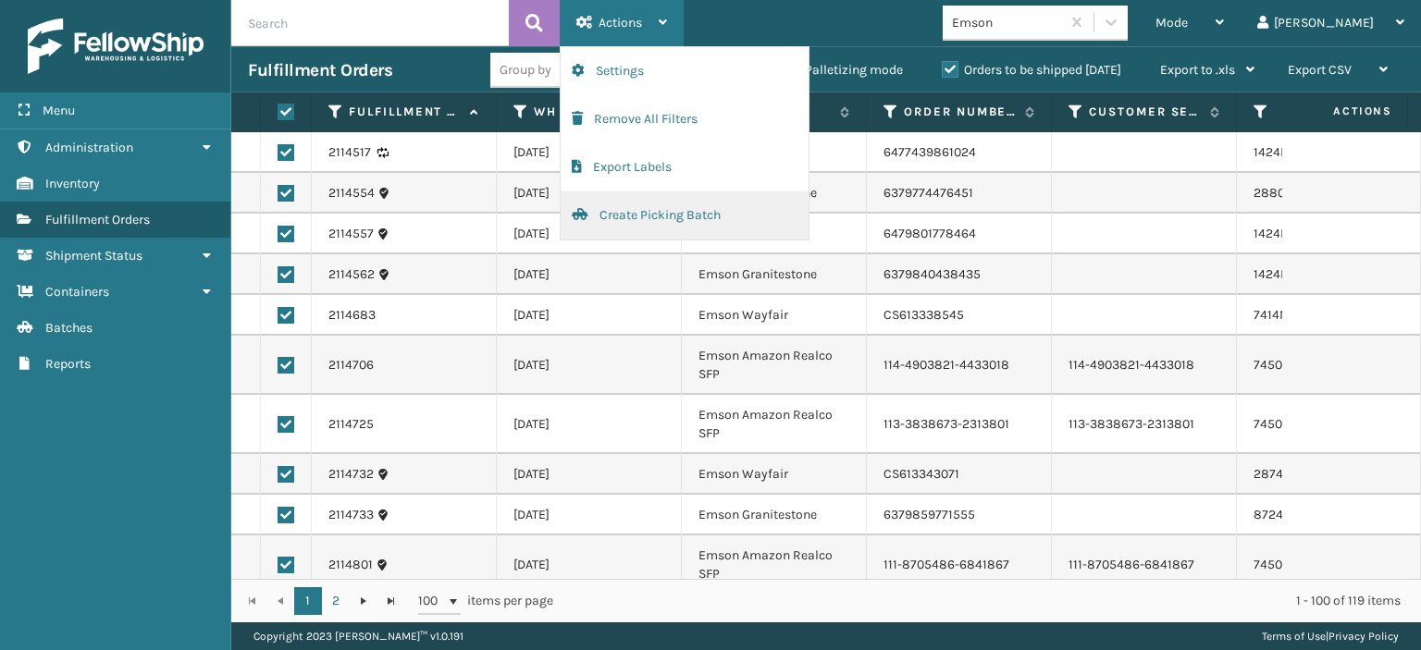
click at [616, 216] on button "Create Picking Batch" at bounding box center [684, 215] width 248 height 48
